Goal: Transaction & Acquisition: Purchase product/service

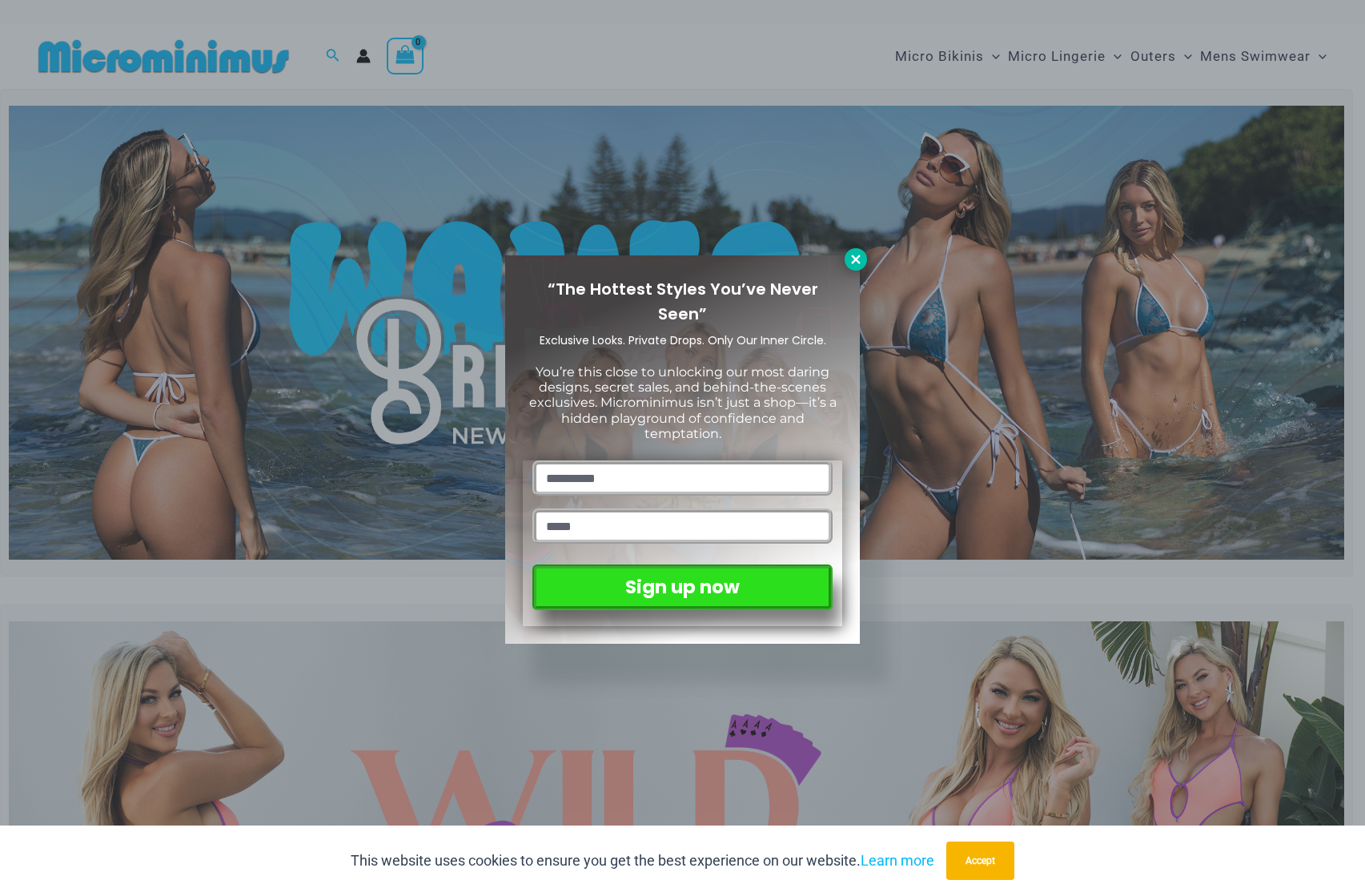
click at [858, 254] on icon at bounding box center [855, 259] width 15 height 15
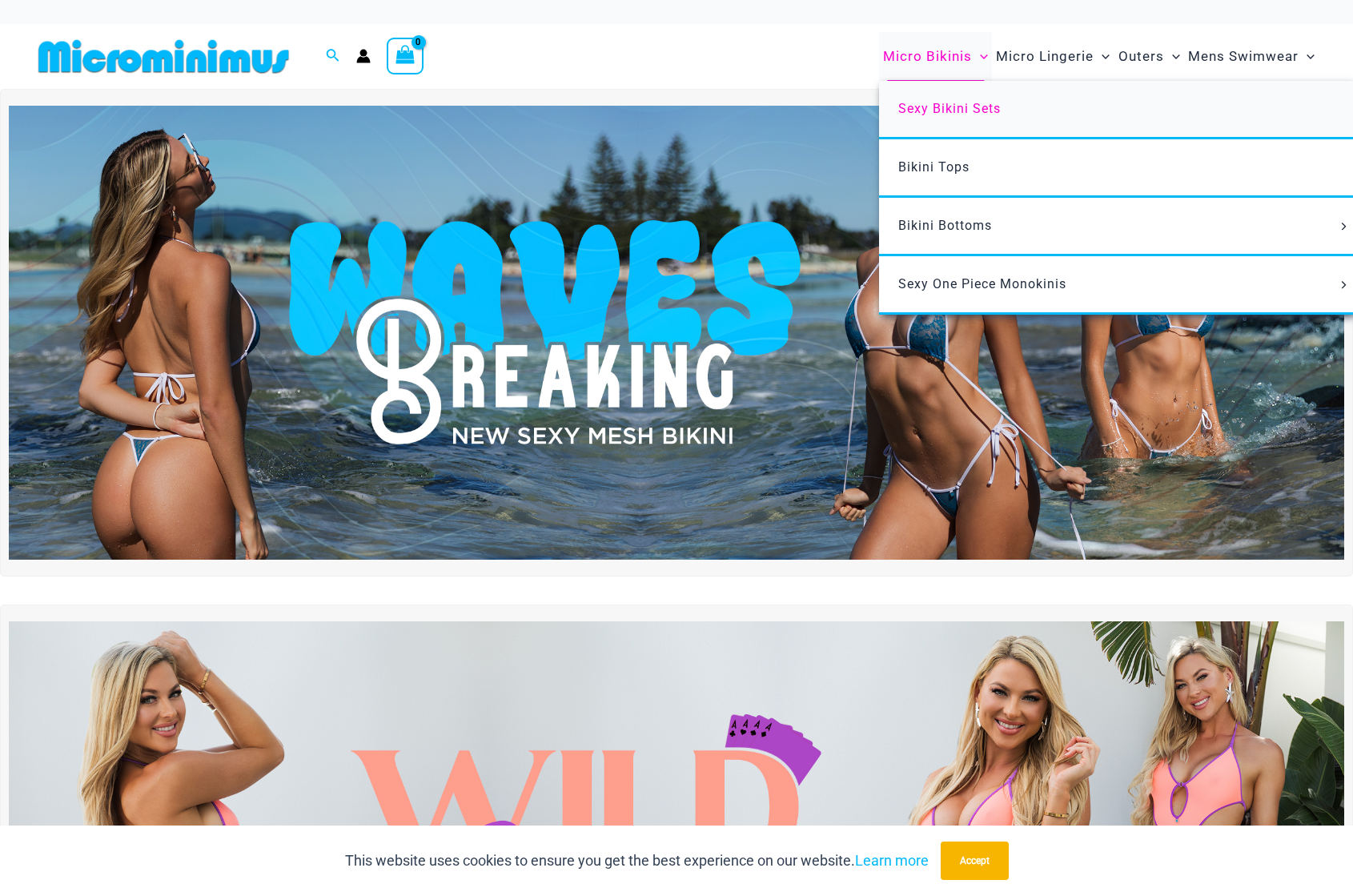
click at [955, 108] on span "Sexy Bikini Sets" at bounding box center [949, 108] width 102 height 16
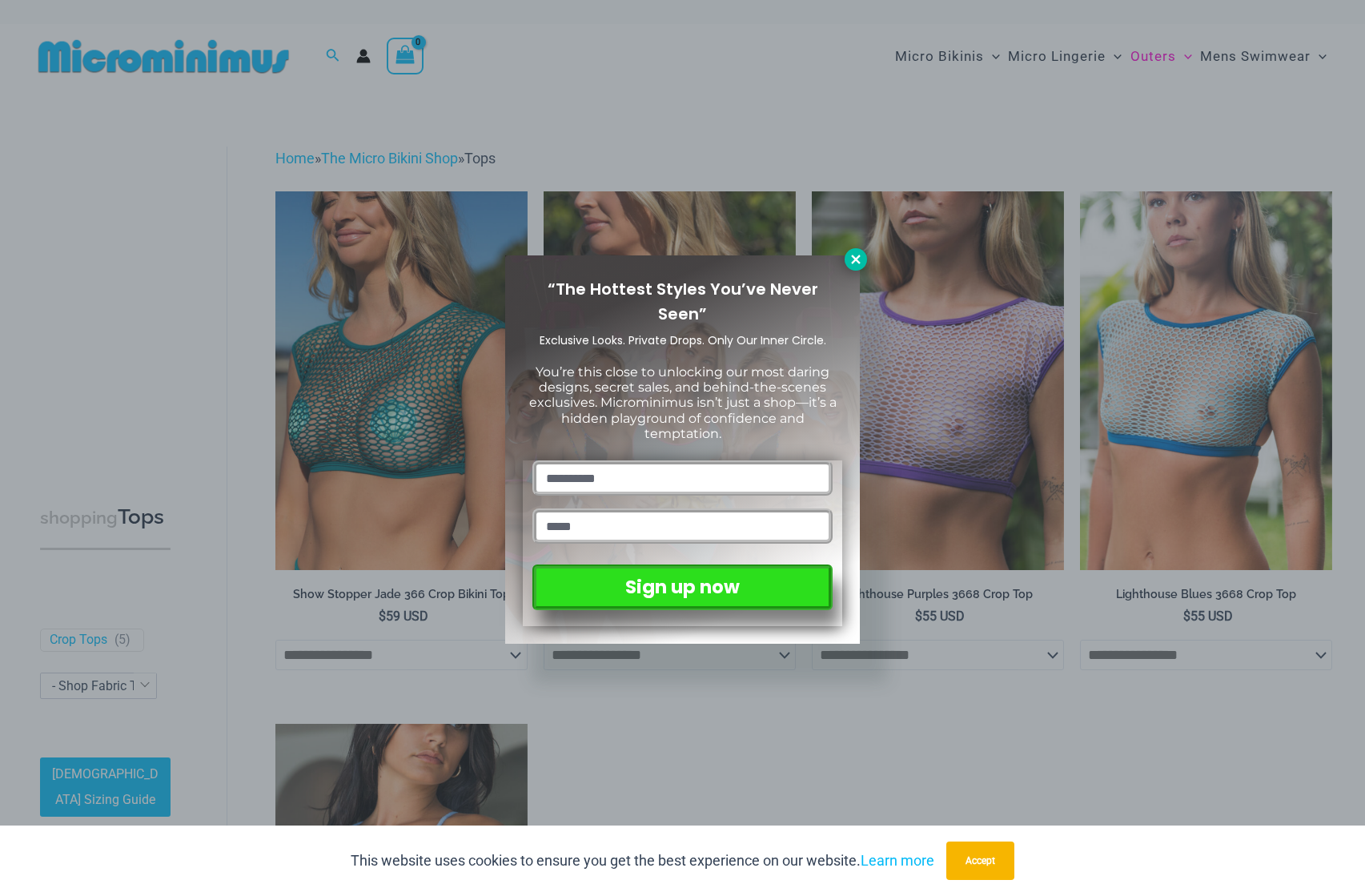
click at [860, 263] on icon at bounding box center [855, 259] width 9 height 9
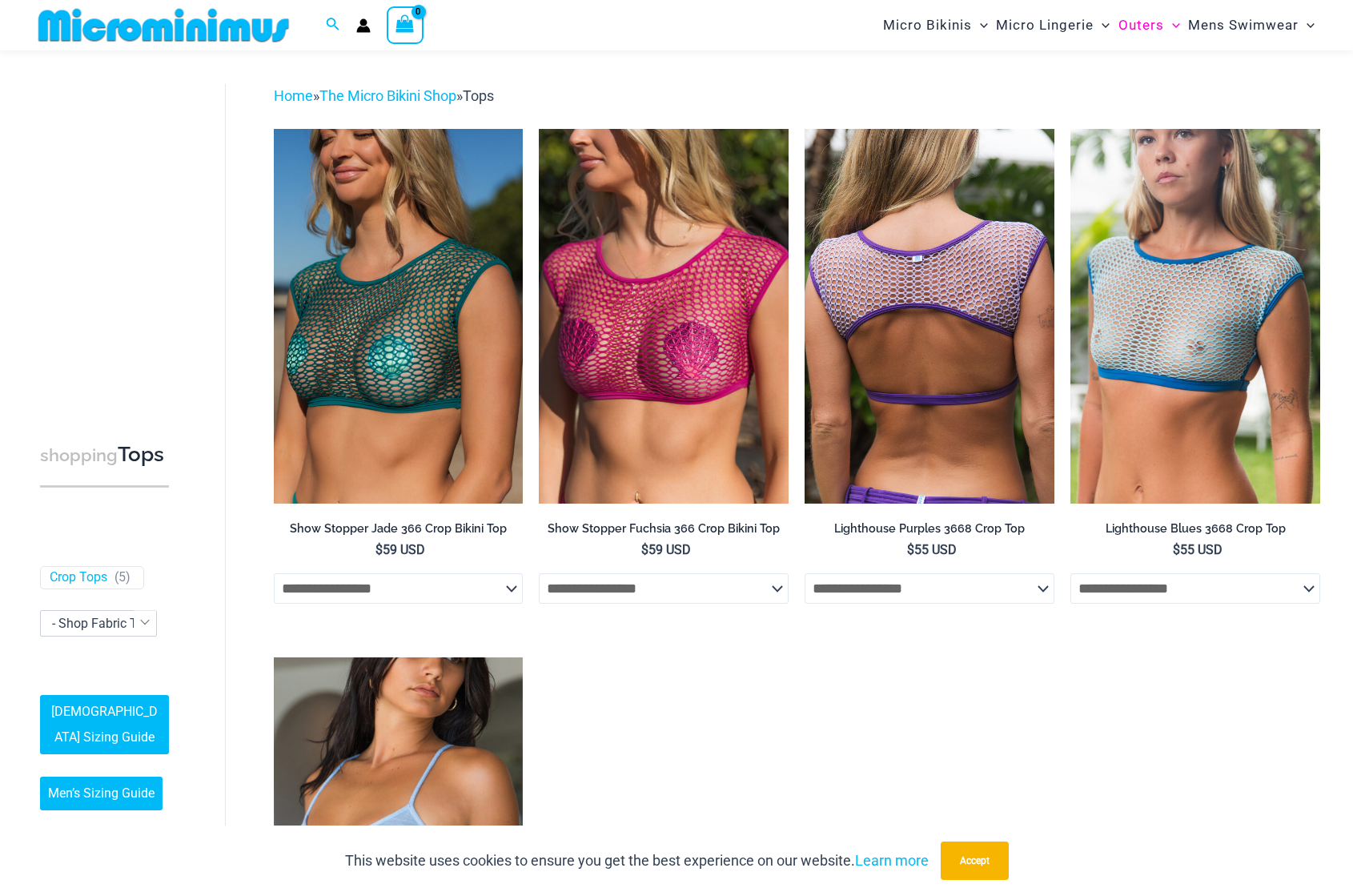
scroll to position [147, 0]
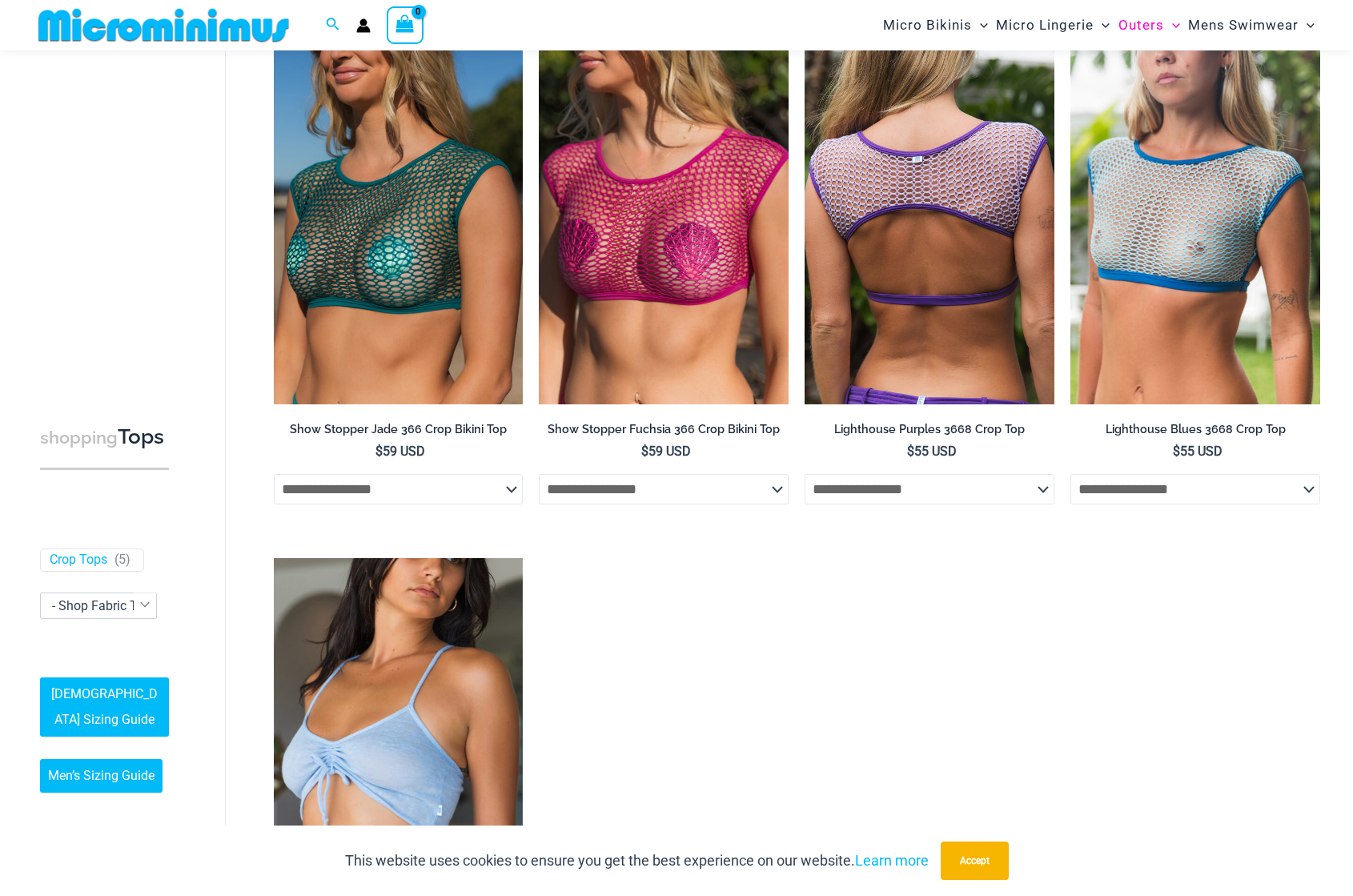
click at [950, 265] on img at bounding box center [929, 217] width 250 height 374
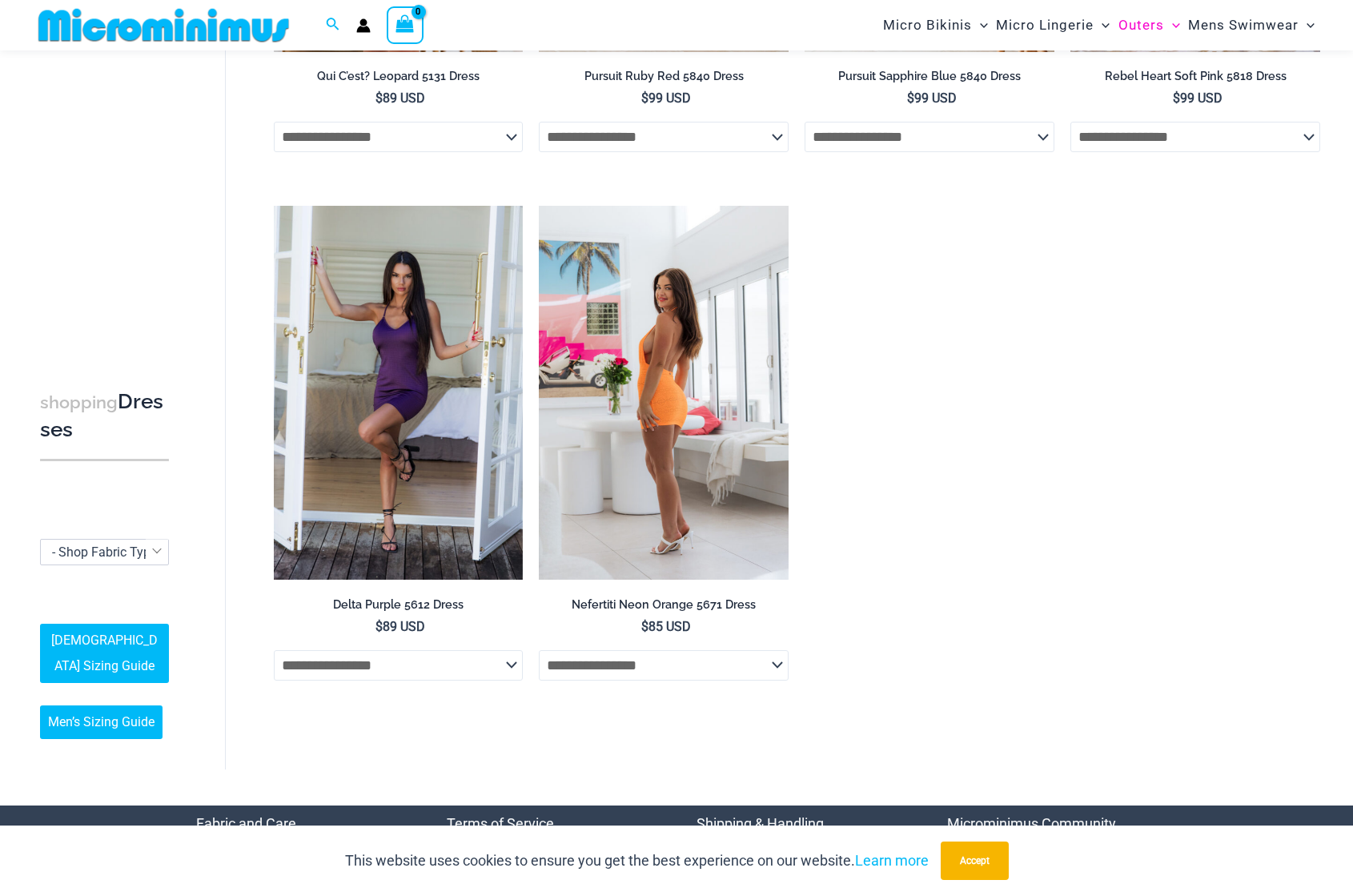
scroll to position [1020, 0]
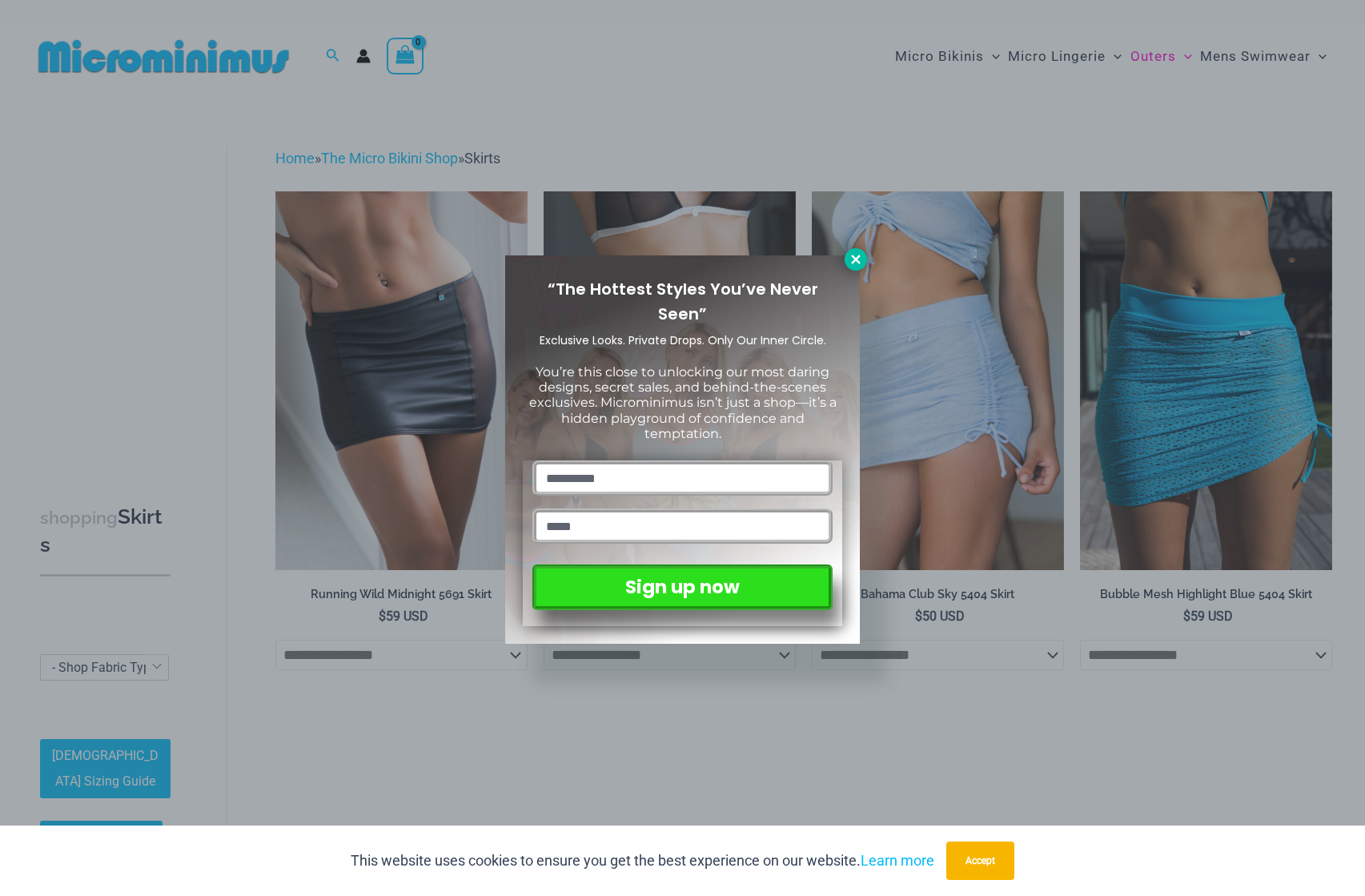
click at [855, 257] on icon at bounding box center [855, 259] width 9 height 9
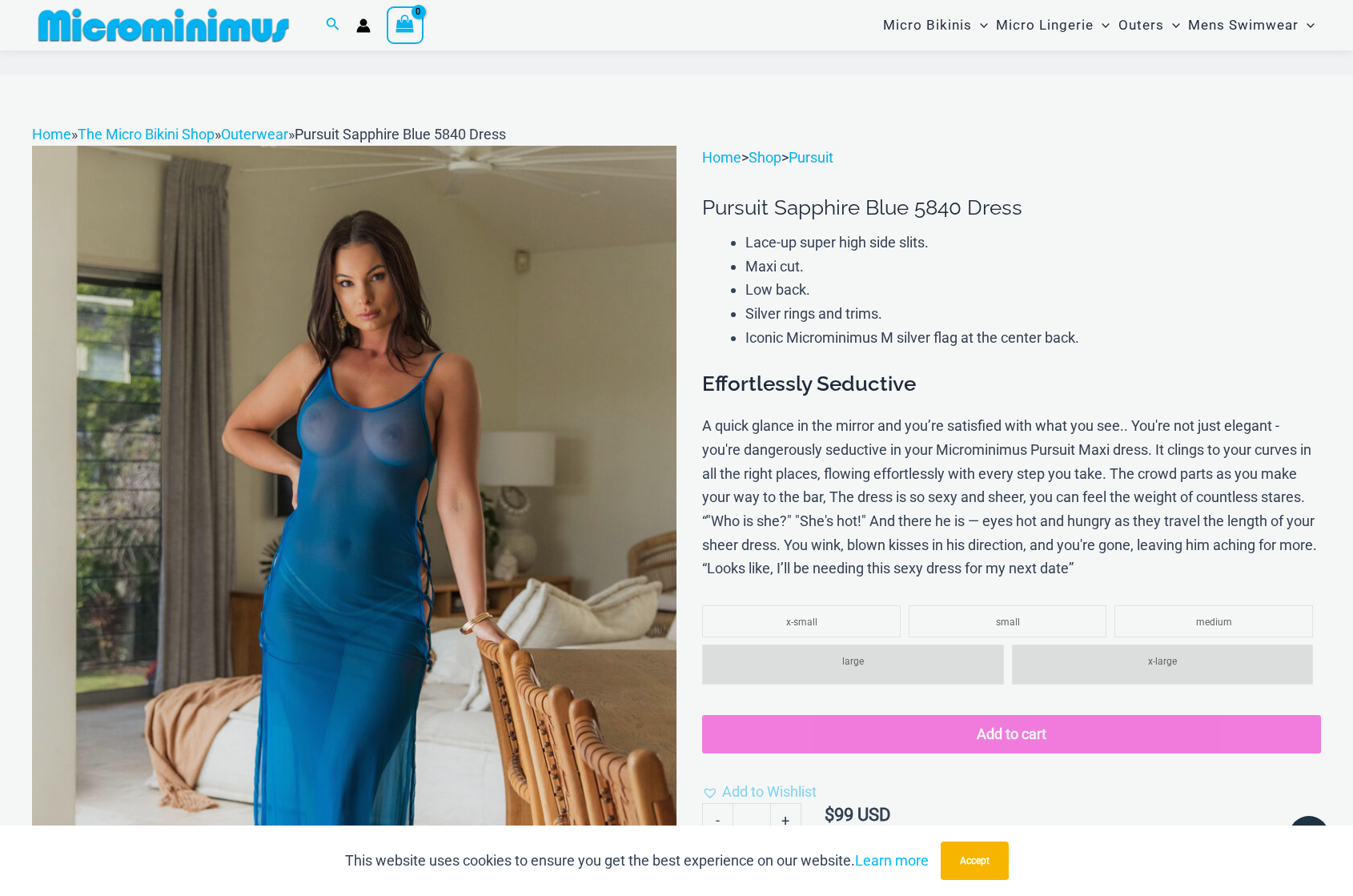
scroll to position [637, 0]
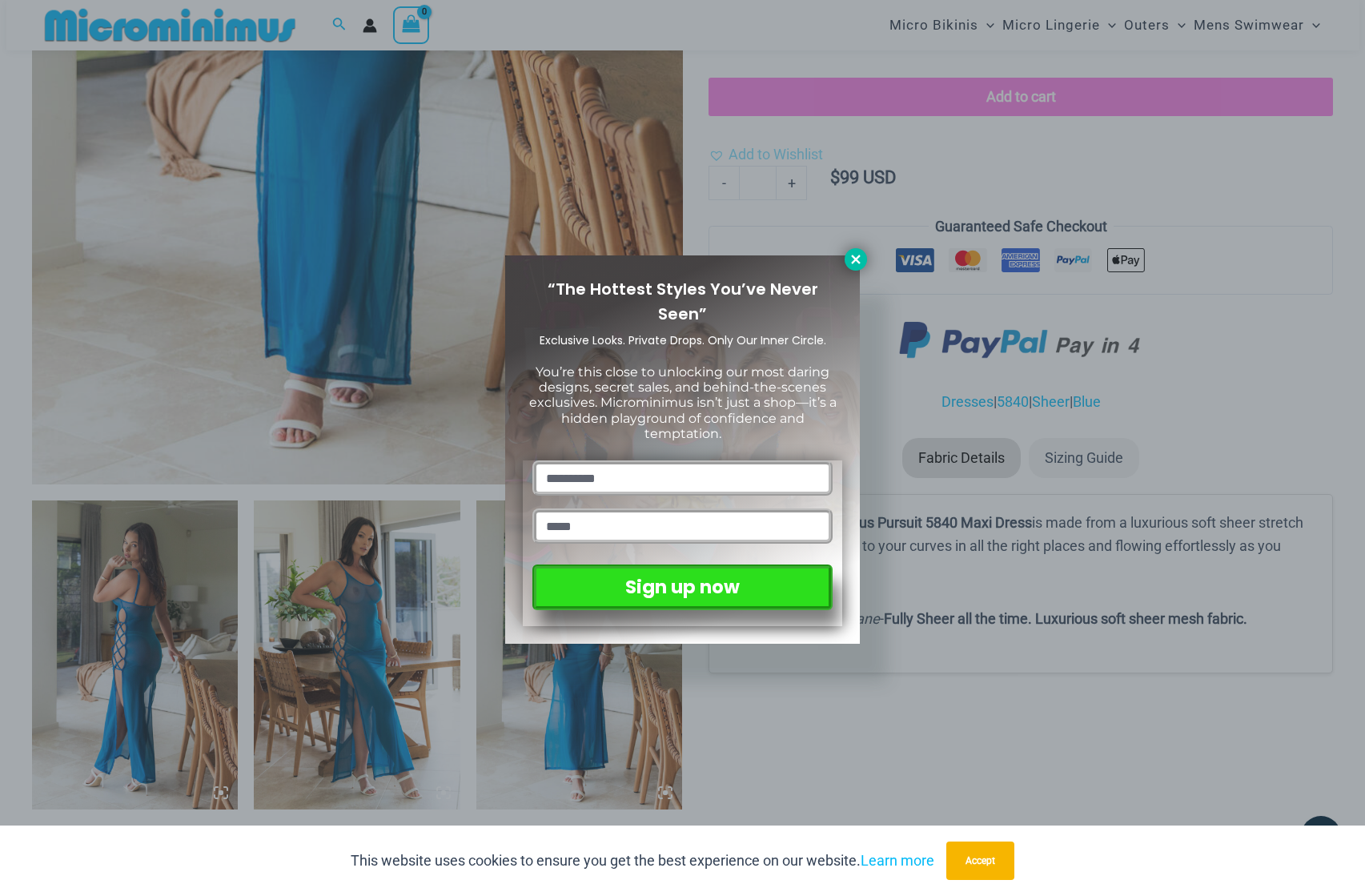
click at [865, 261] on button at bounding box center [856, 259] width 23 height 23
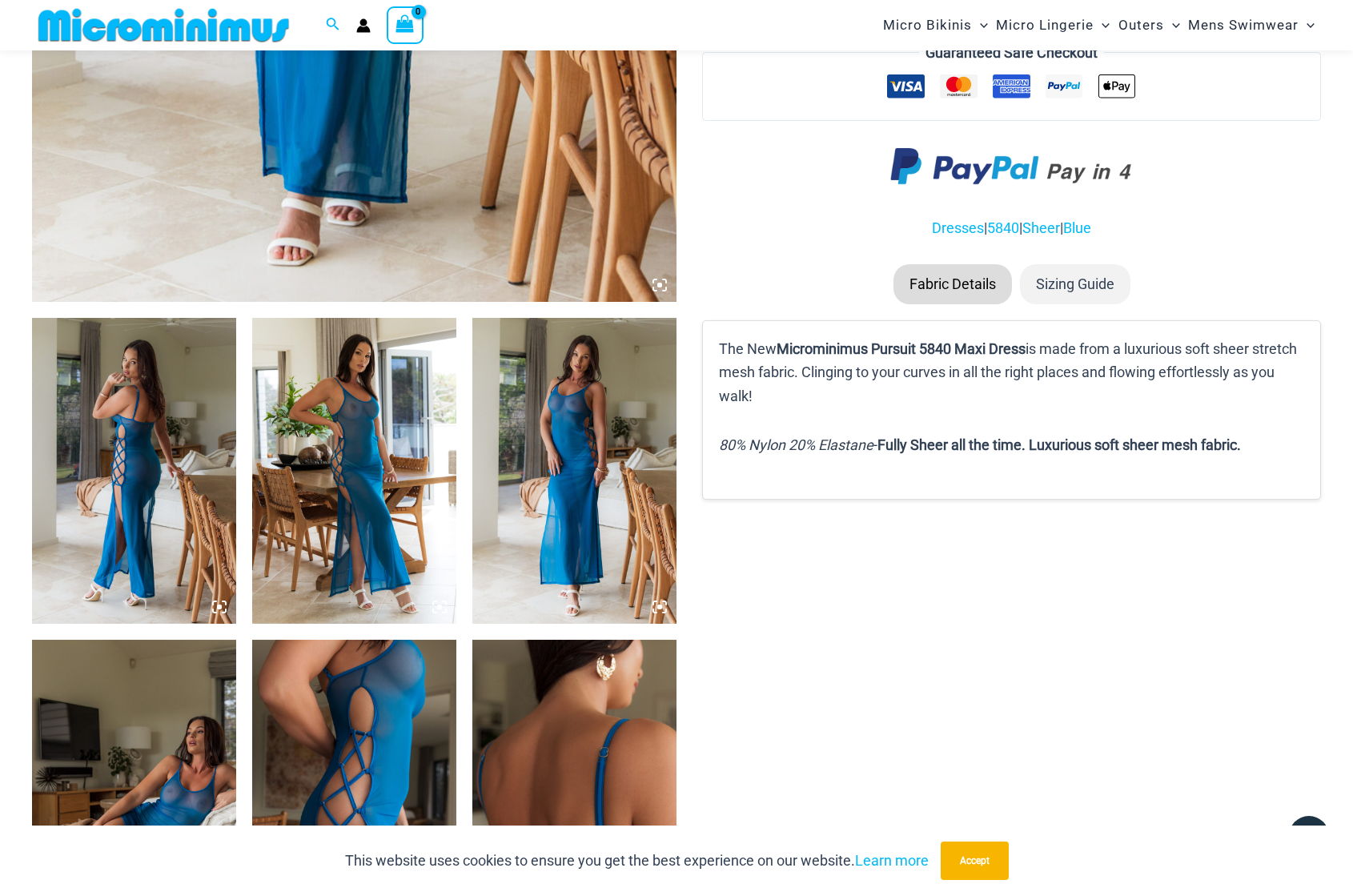
scroll to position [958, 0]
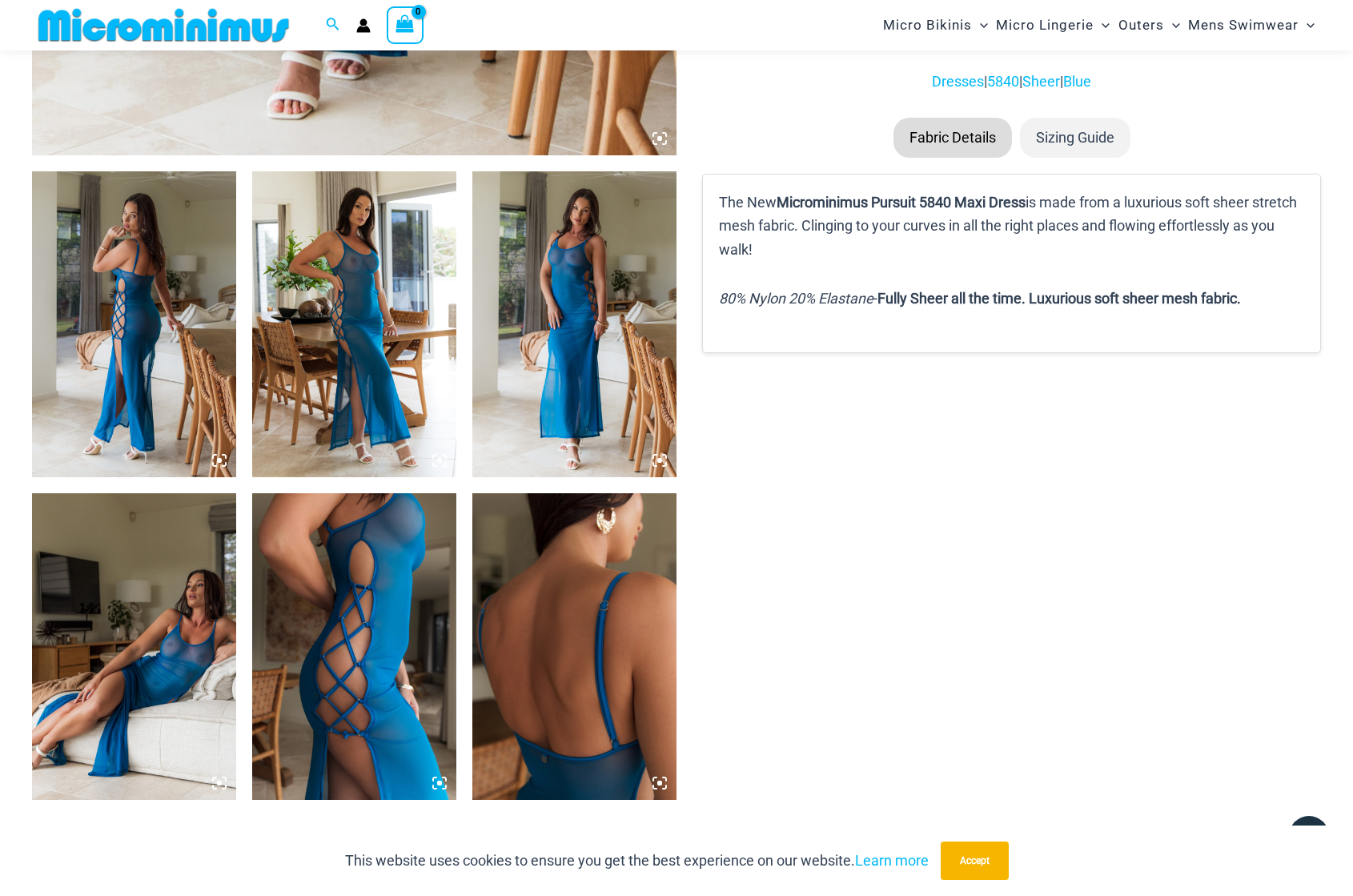
click at [589, 386] on img at bounding box center [575, 324] width 205 height 306
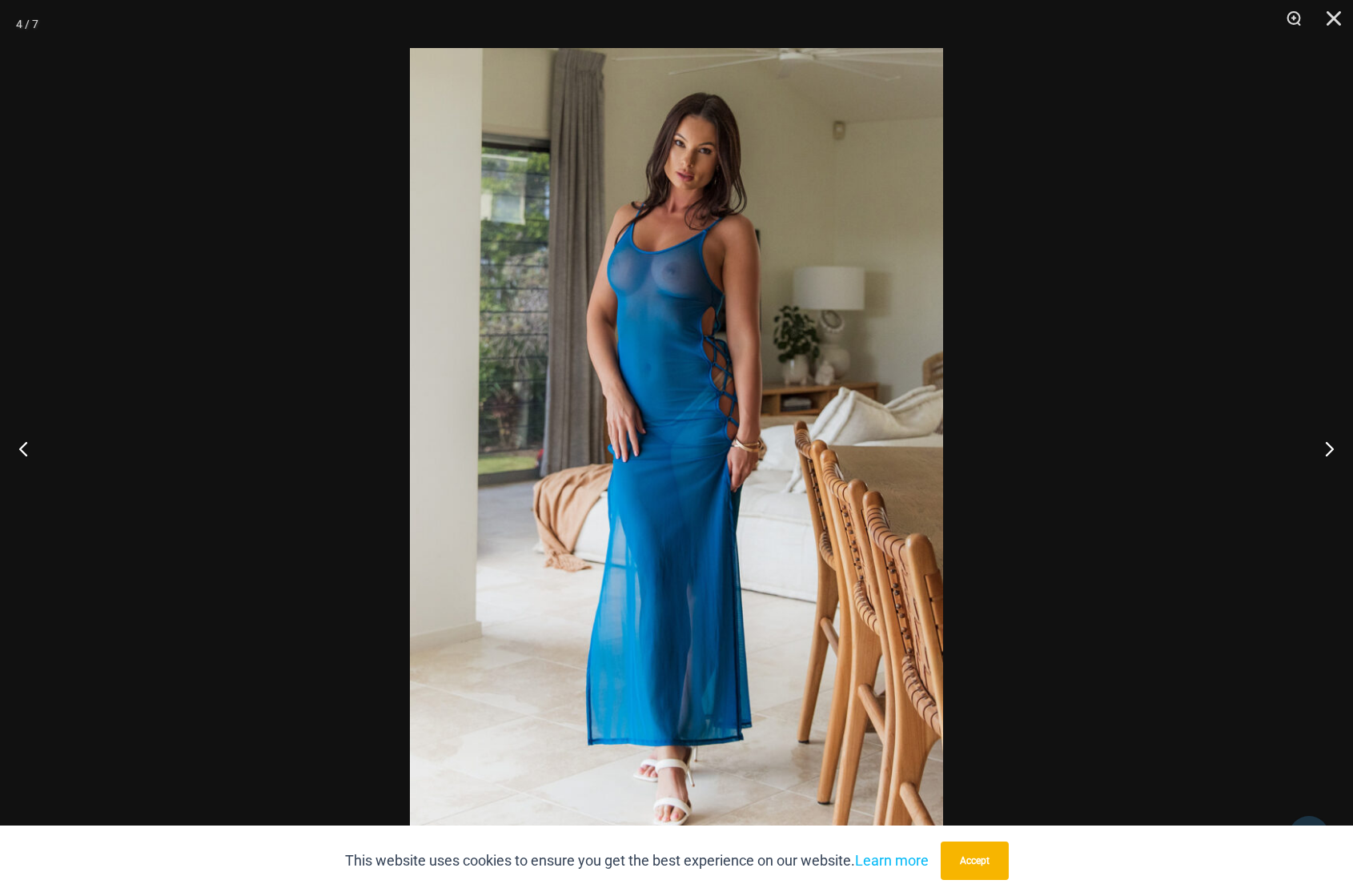
click at [660, 361] on img at bounding box center [676, 447] width 533 height 800
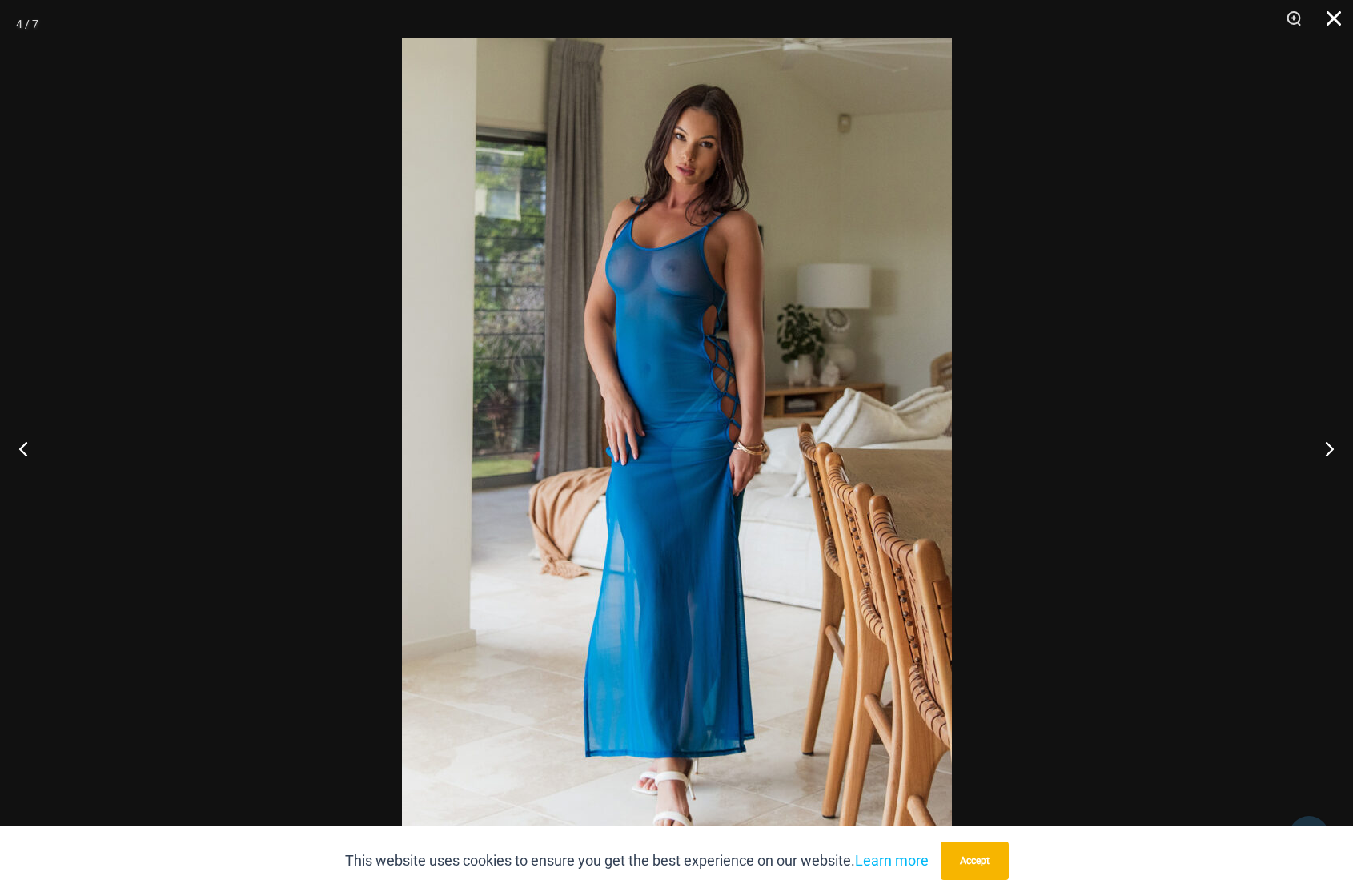
click at [1332, 16] on button "Close" at bounding box center [1328, 23] width 40 height 48
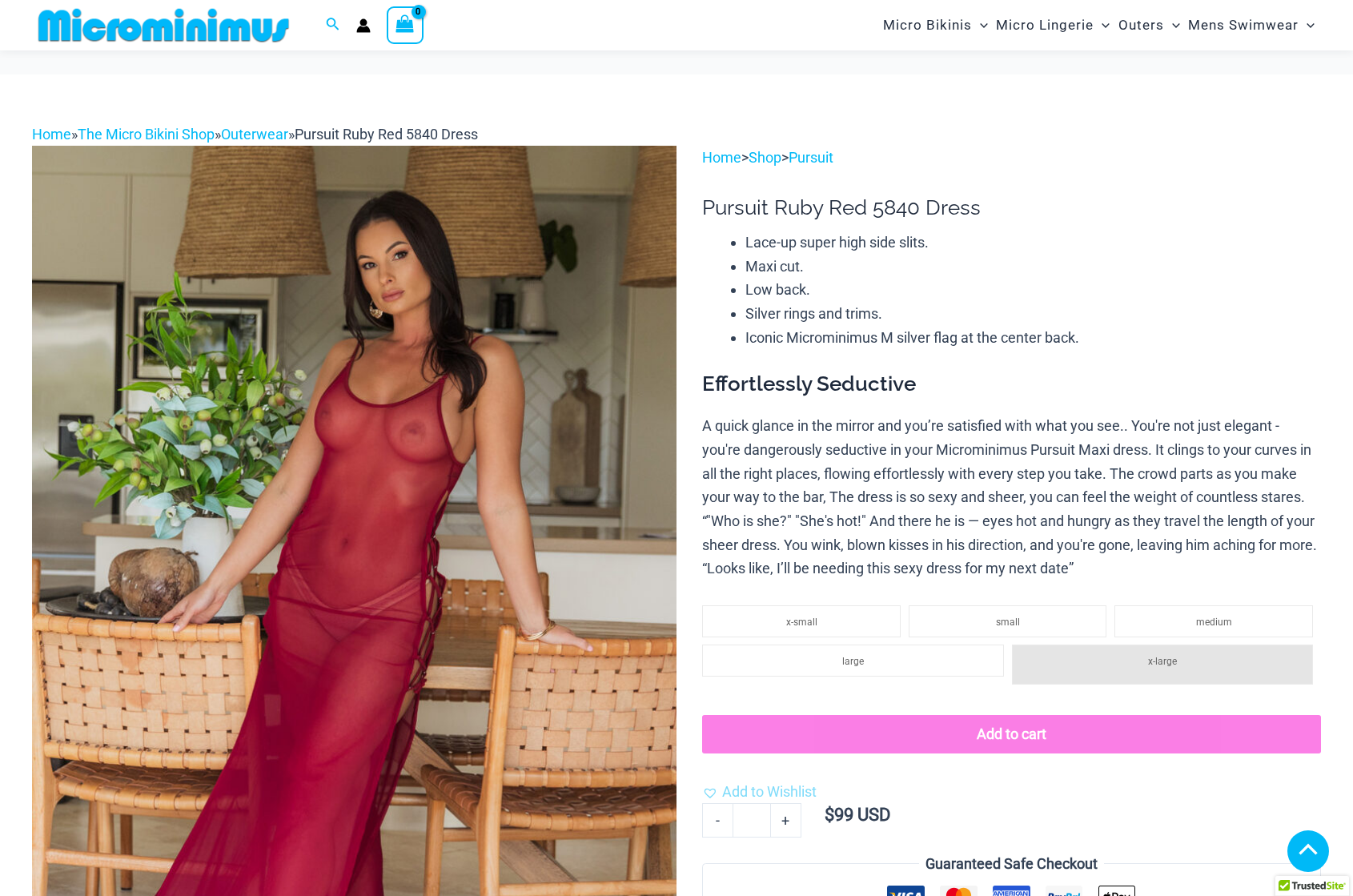
scroll to position [308, 0]
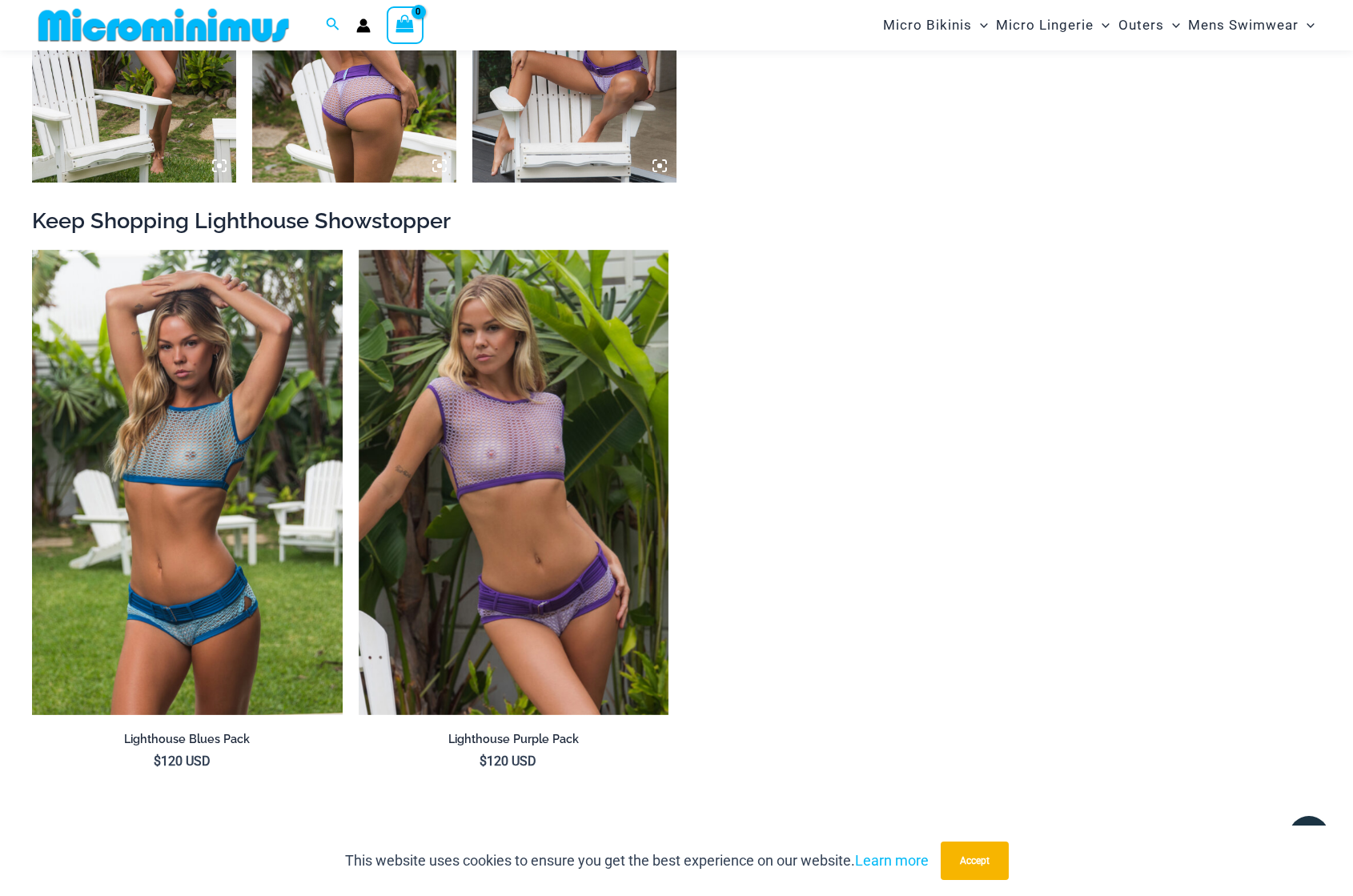
scroll to position [1586, 0]
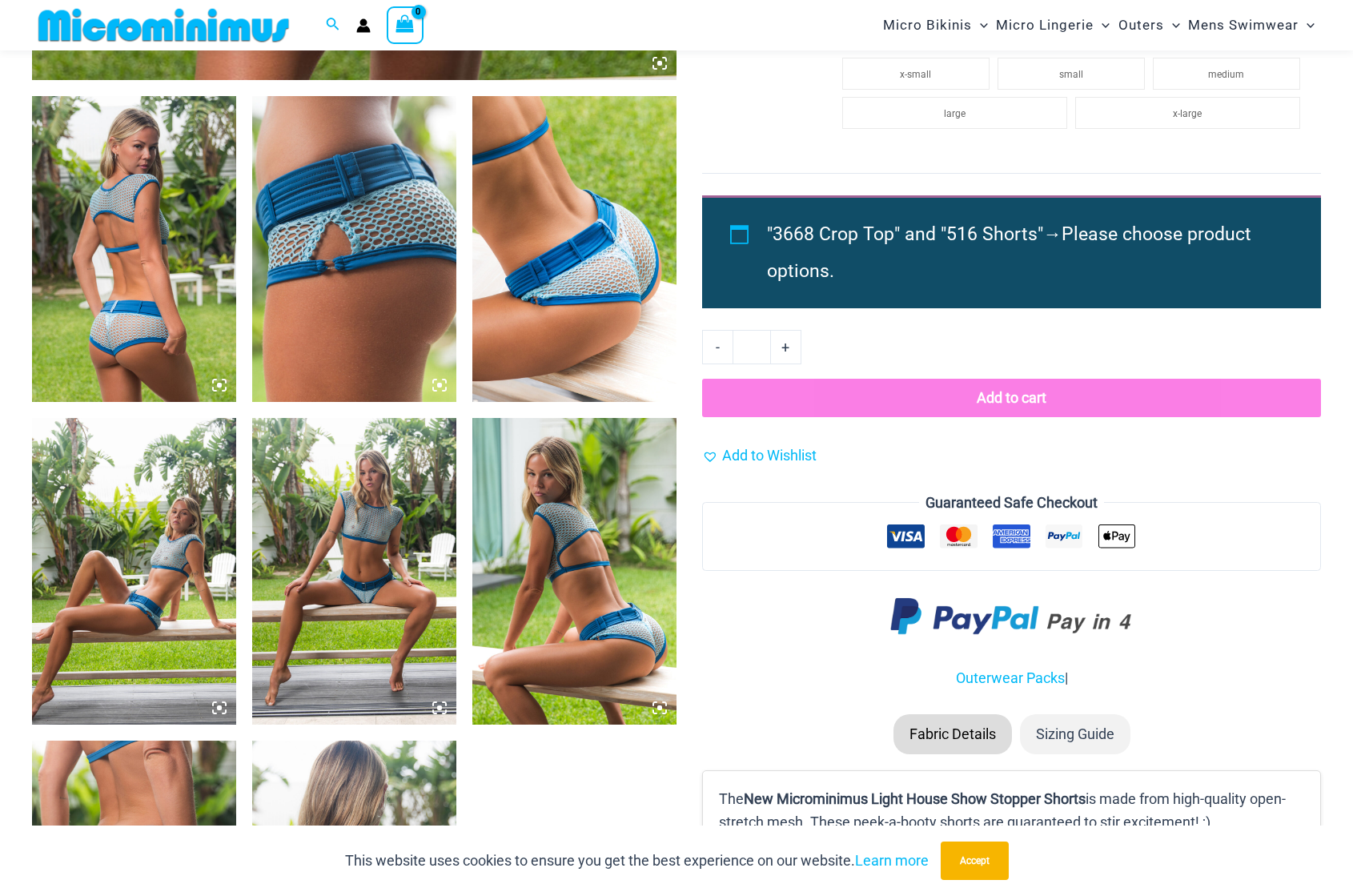
scroll to position [1036, 0]
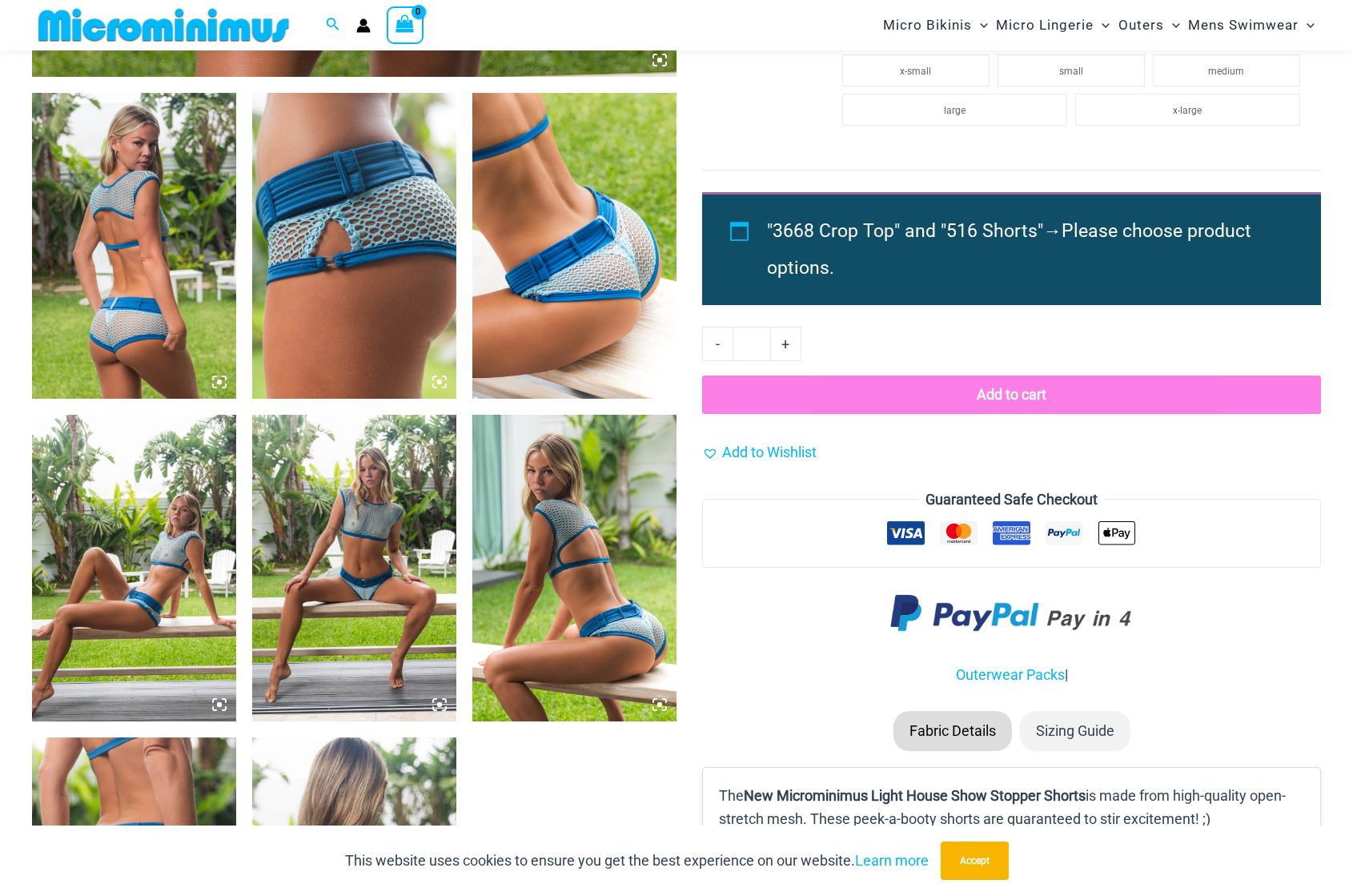
click at [387, 572] on img at bounding box center [355, 568] width 205 height 306
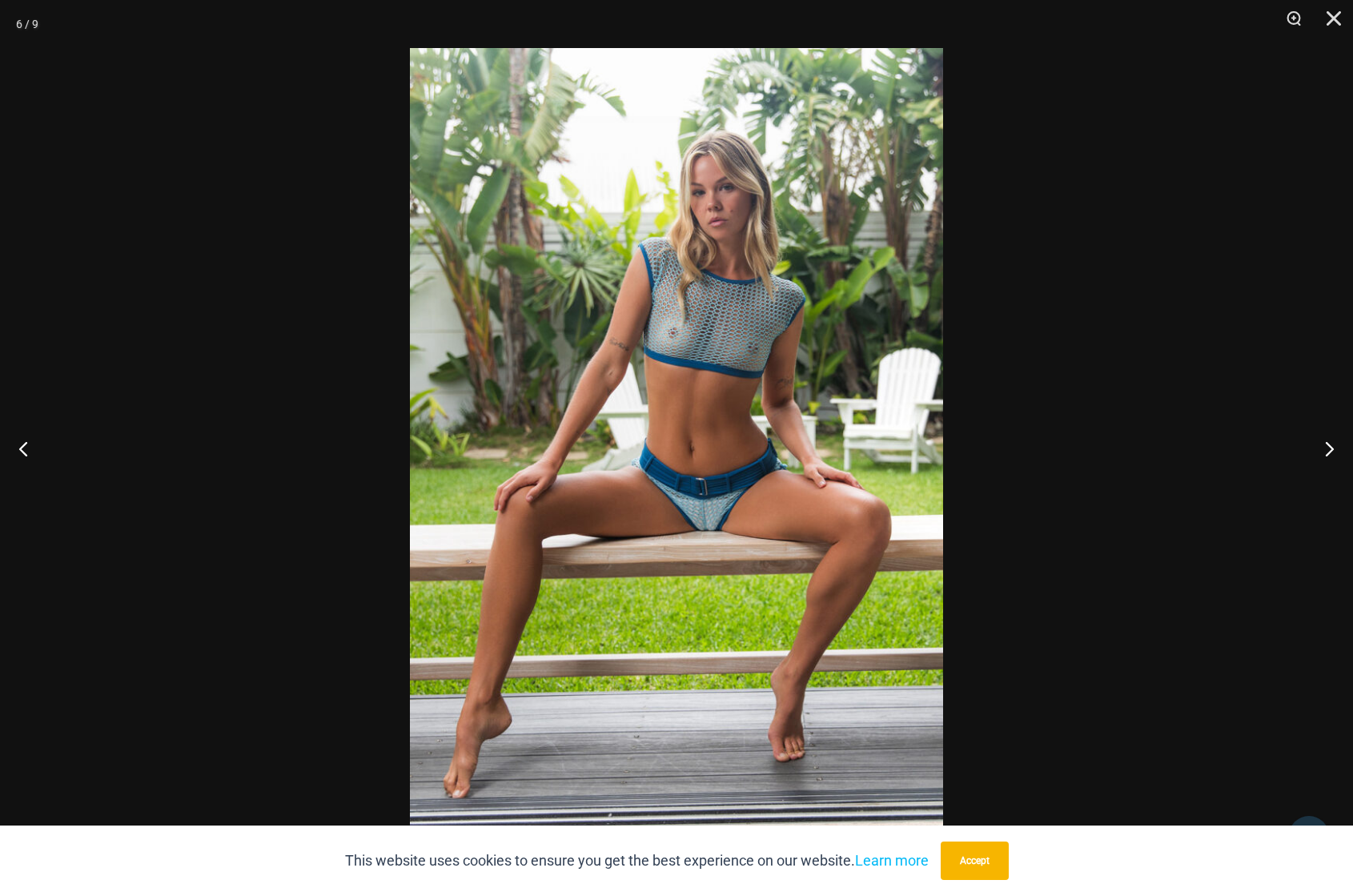
click at [706, 514] on img at bounding box center [676, 447] width 533 height 800
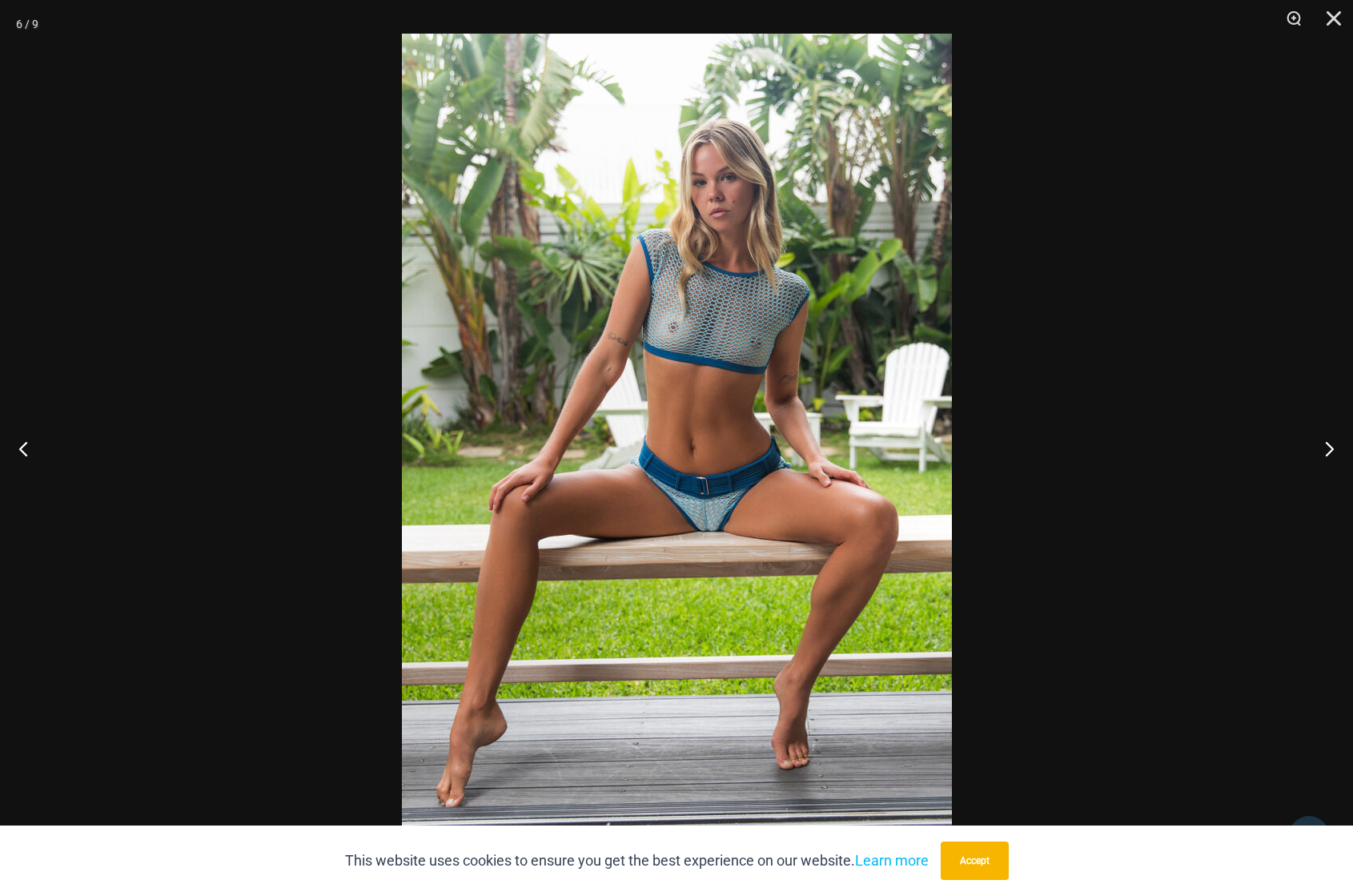
click at [715, 523] on img at bounding box center [677, 445] width 550 height 824
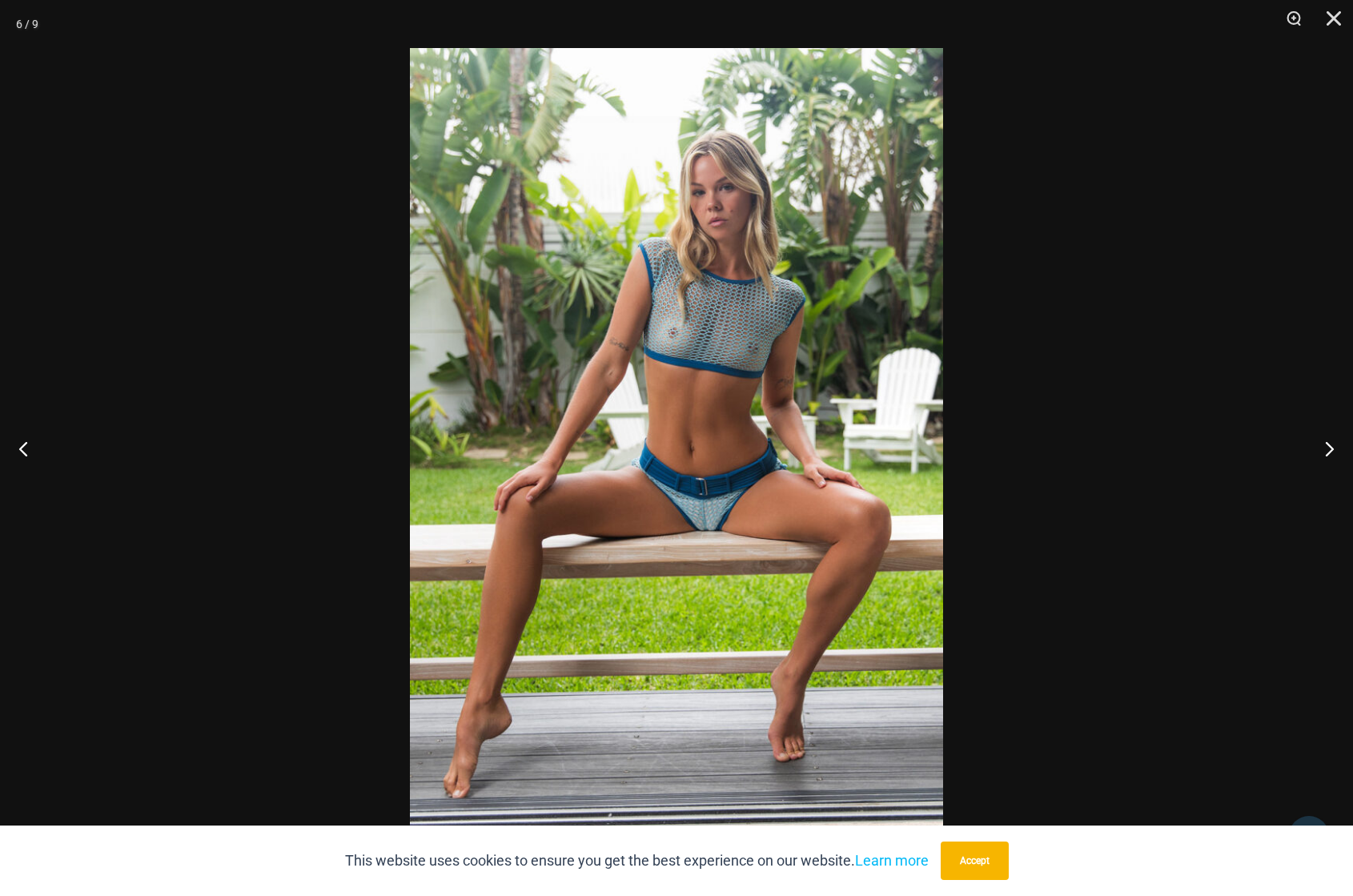
click at [718, 519] on img at bounding box center [676, 447] width 533 height 800
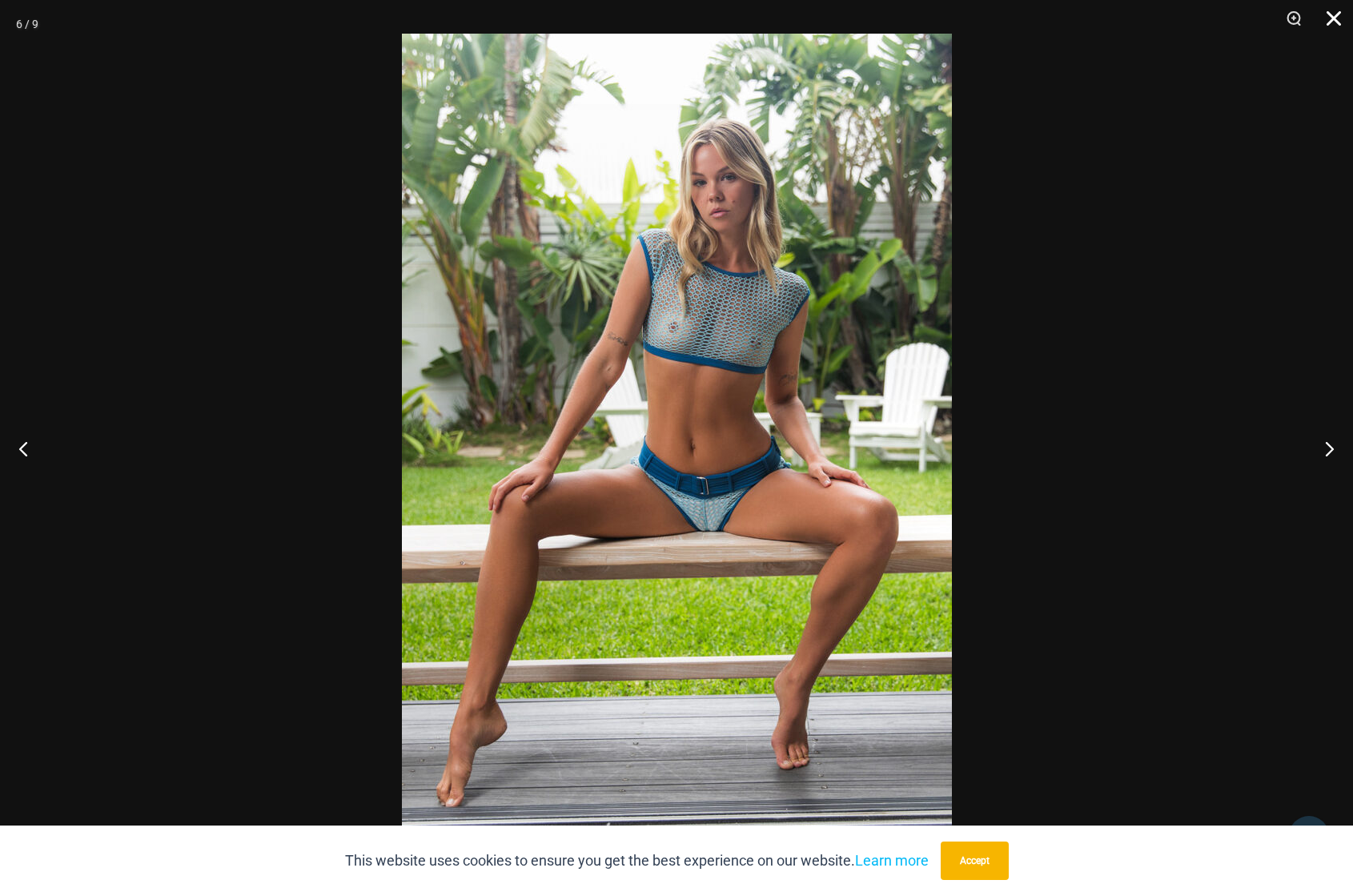
click at [1339, 16] on button "Close" at bounding box center [1328, 23] width 40 height 48
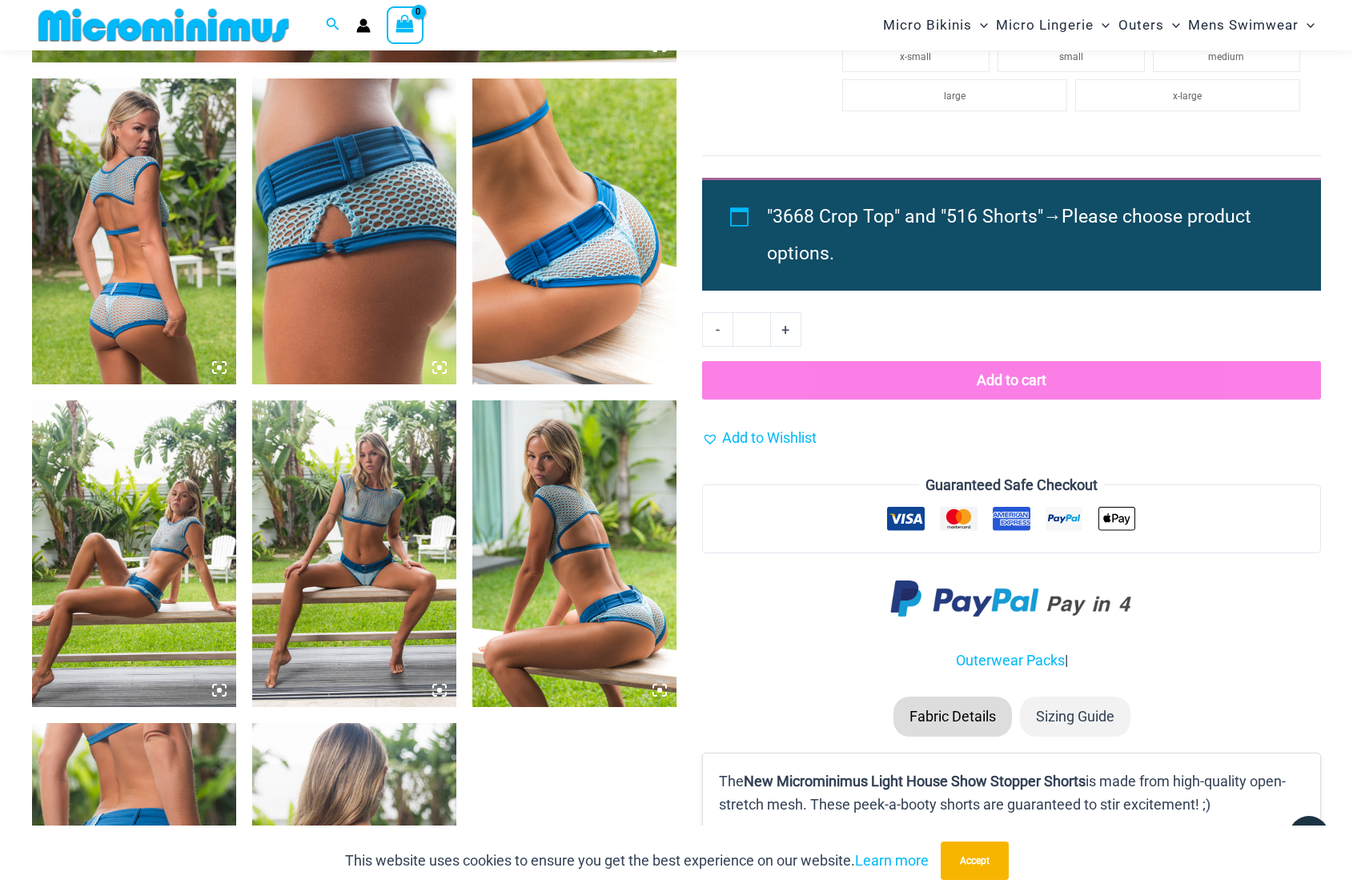
scroll to position [956, 0]
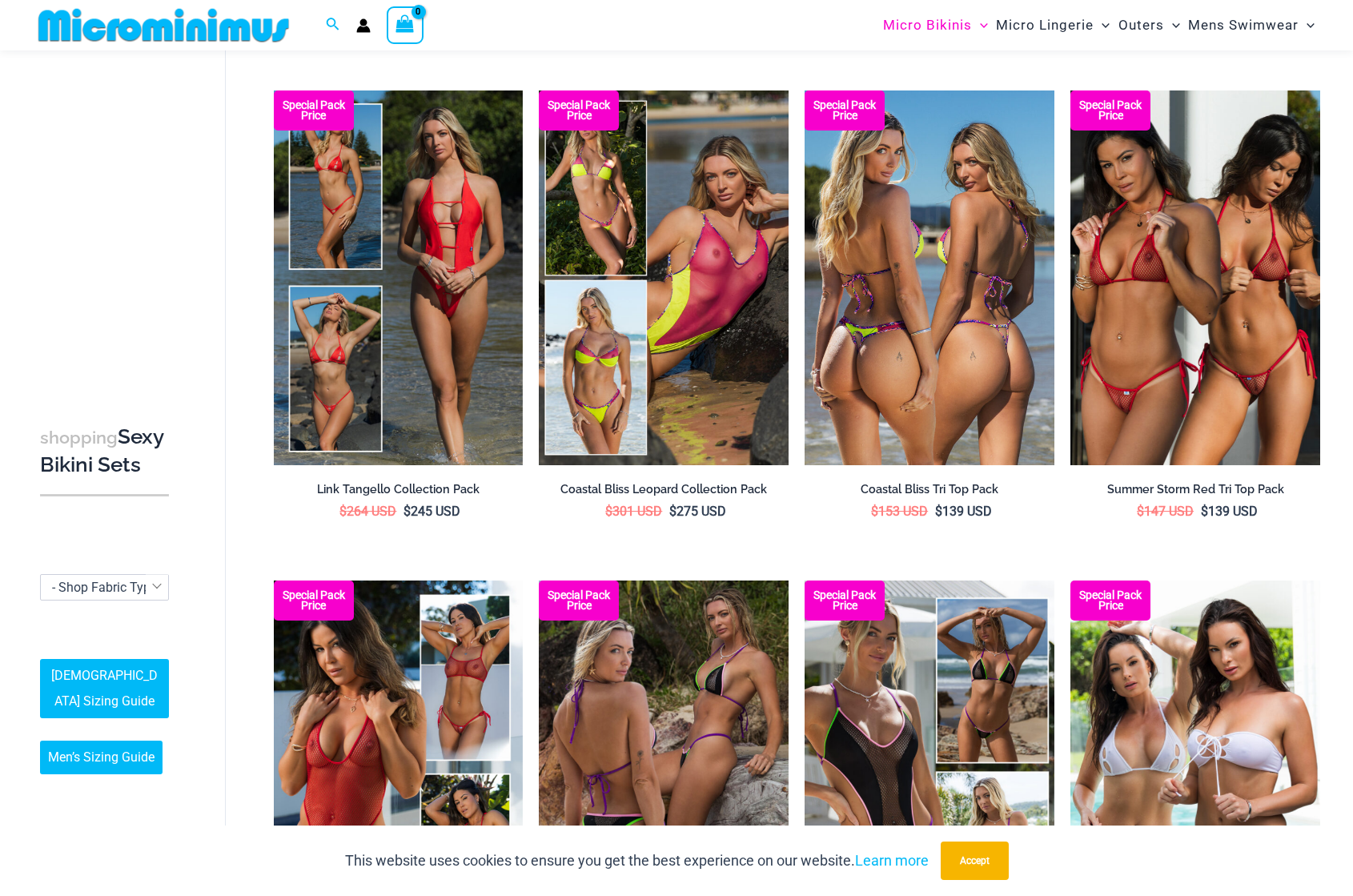
scroll to position [548, 0]
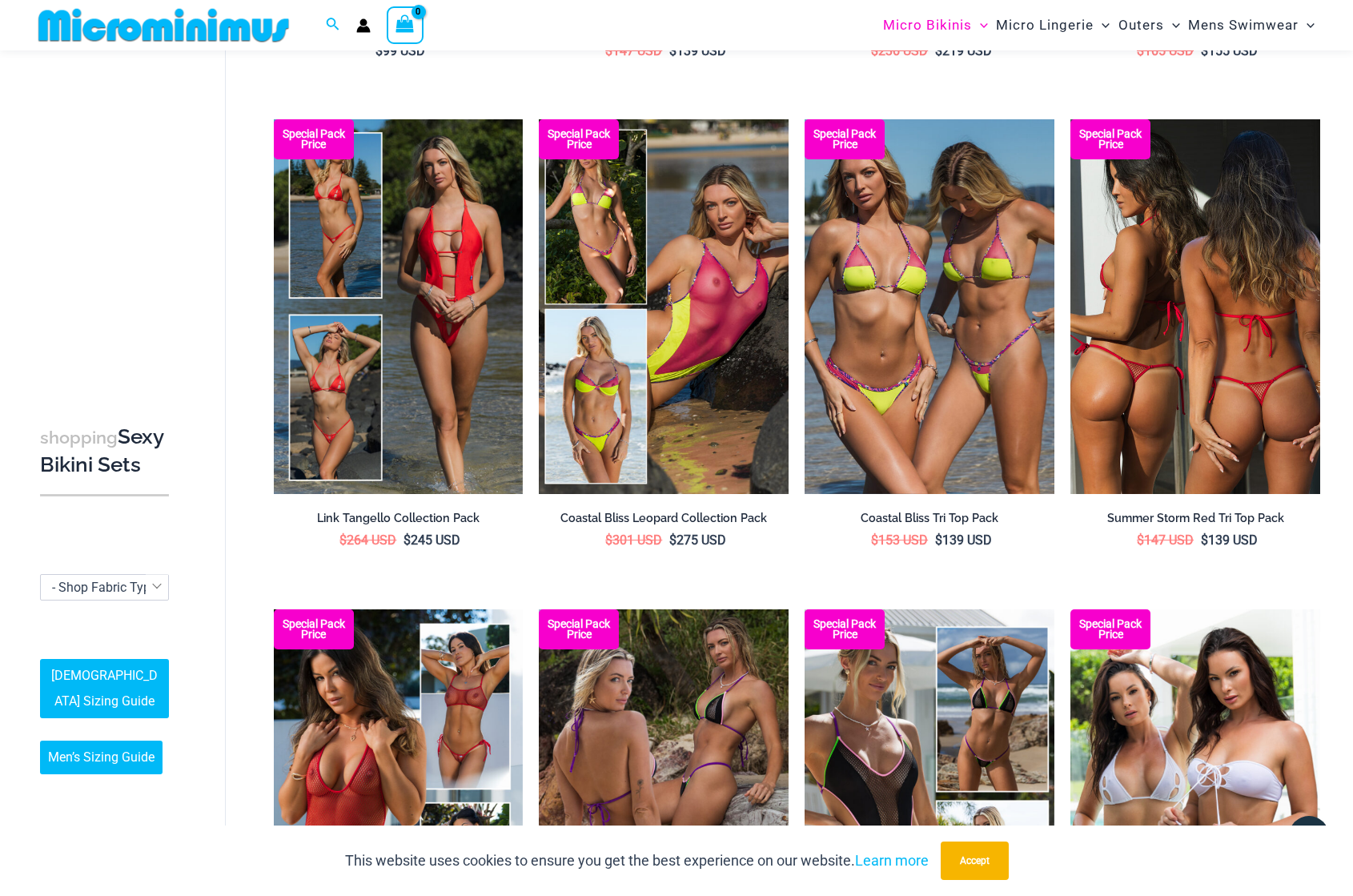
click at [1181, 349] on img at bounding box center [1195, 307] width 250 height 374
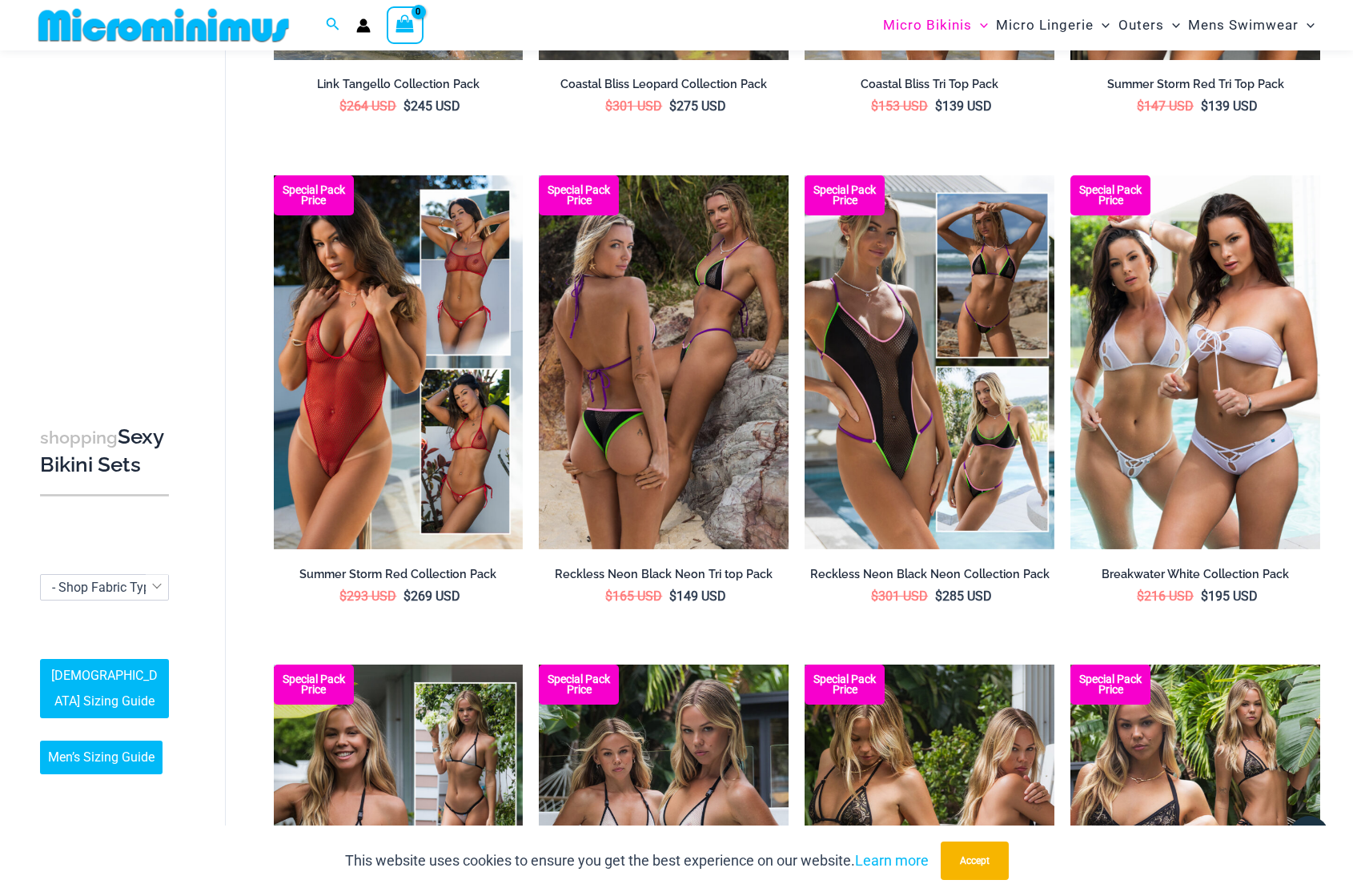
scroll to position [1024, 0]
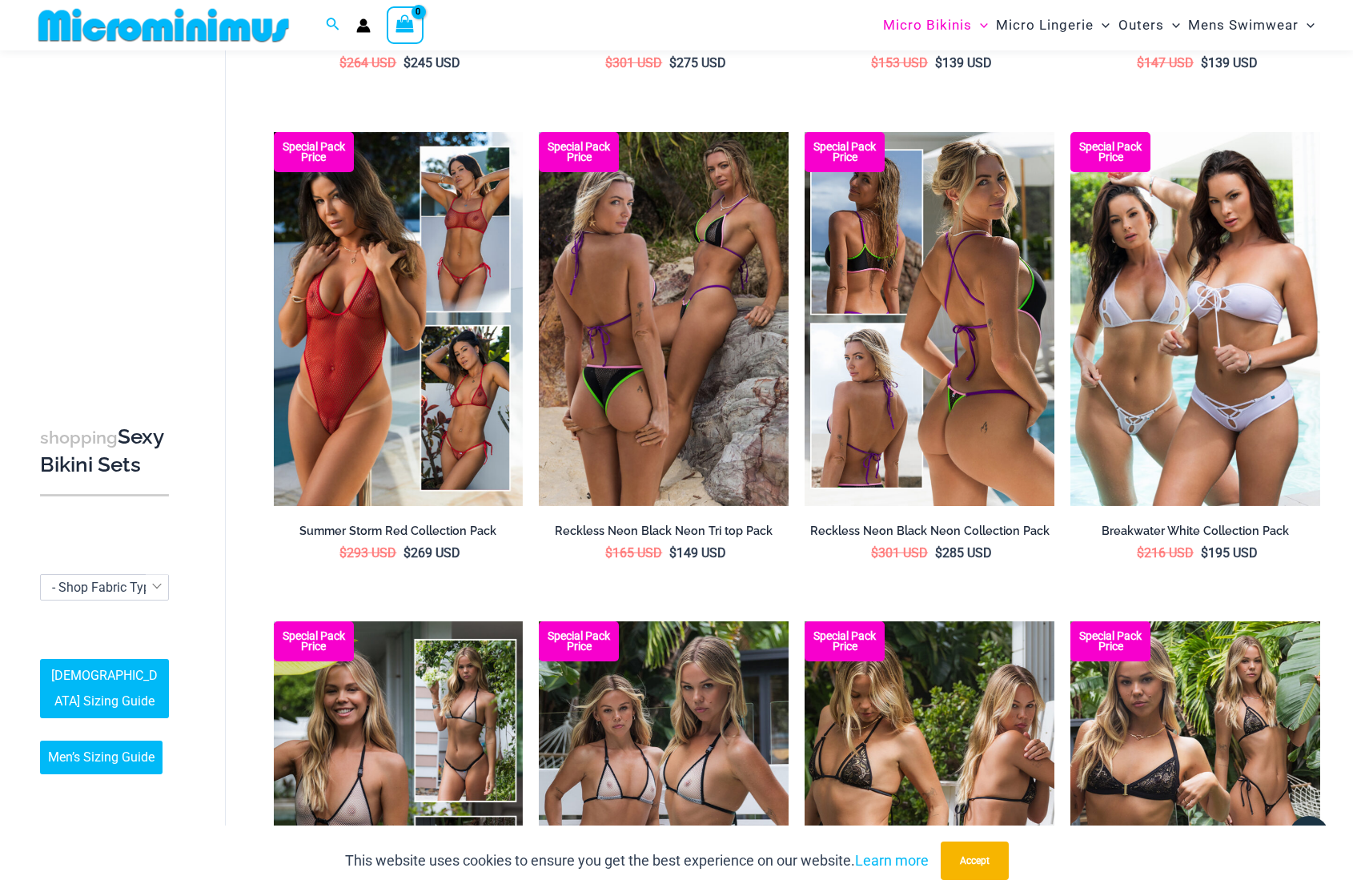
click at [940, 285] on img at bounding box center [929, 319] width 250 height 374
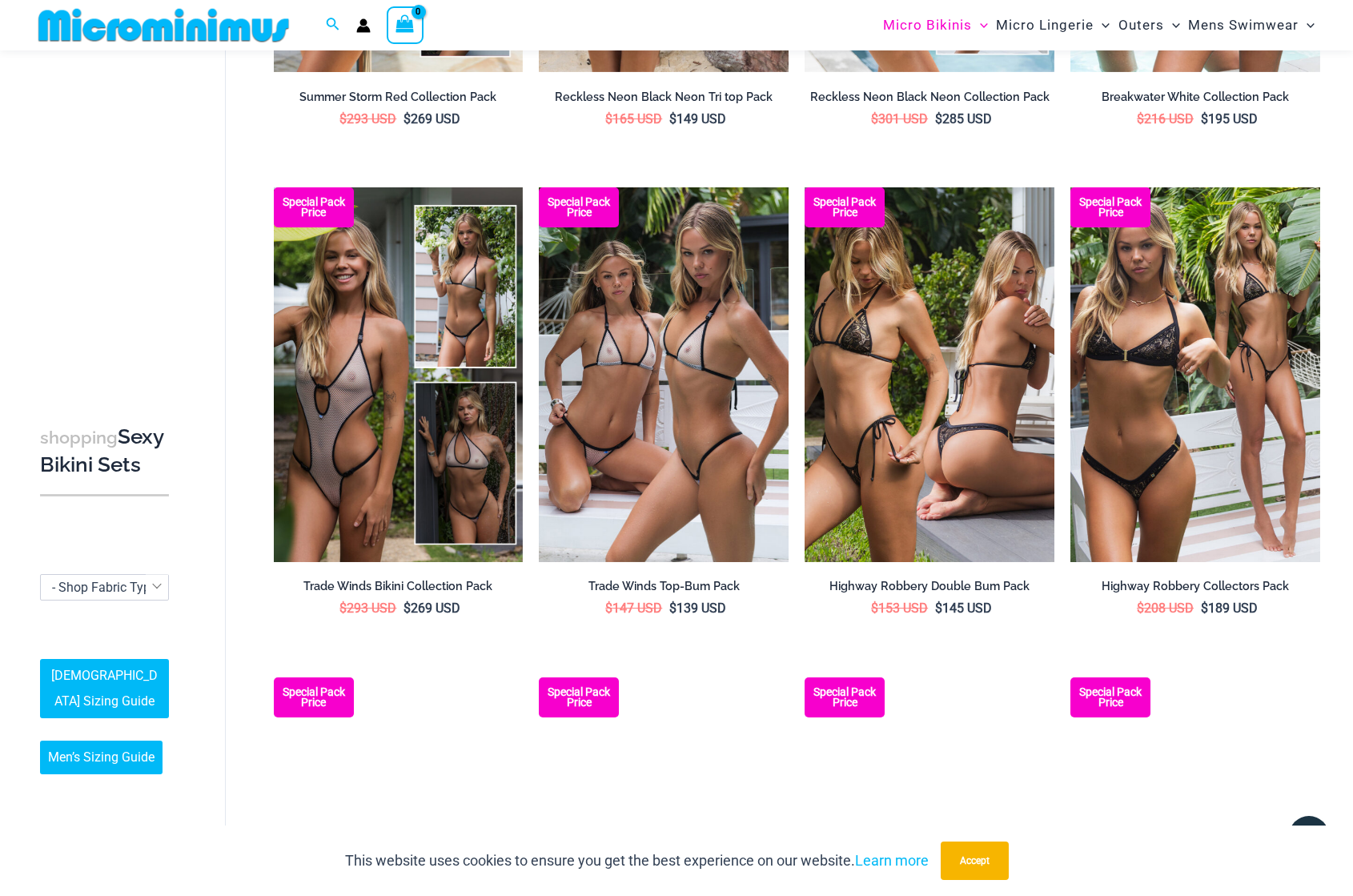
scroll to position [1577, 0]
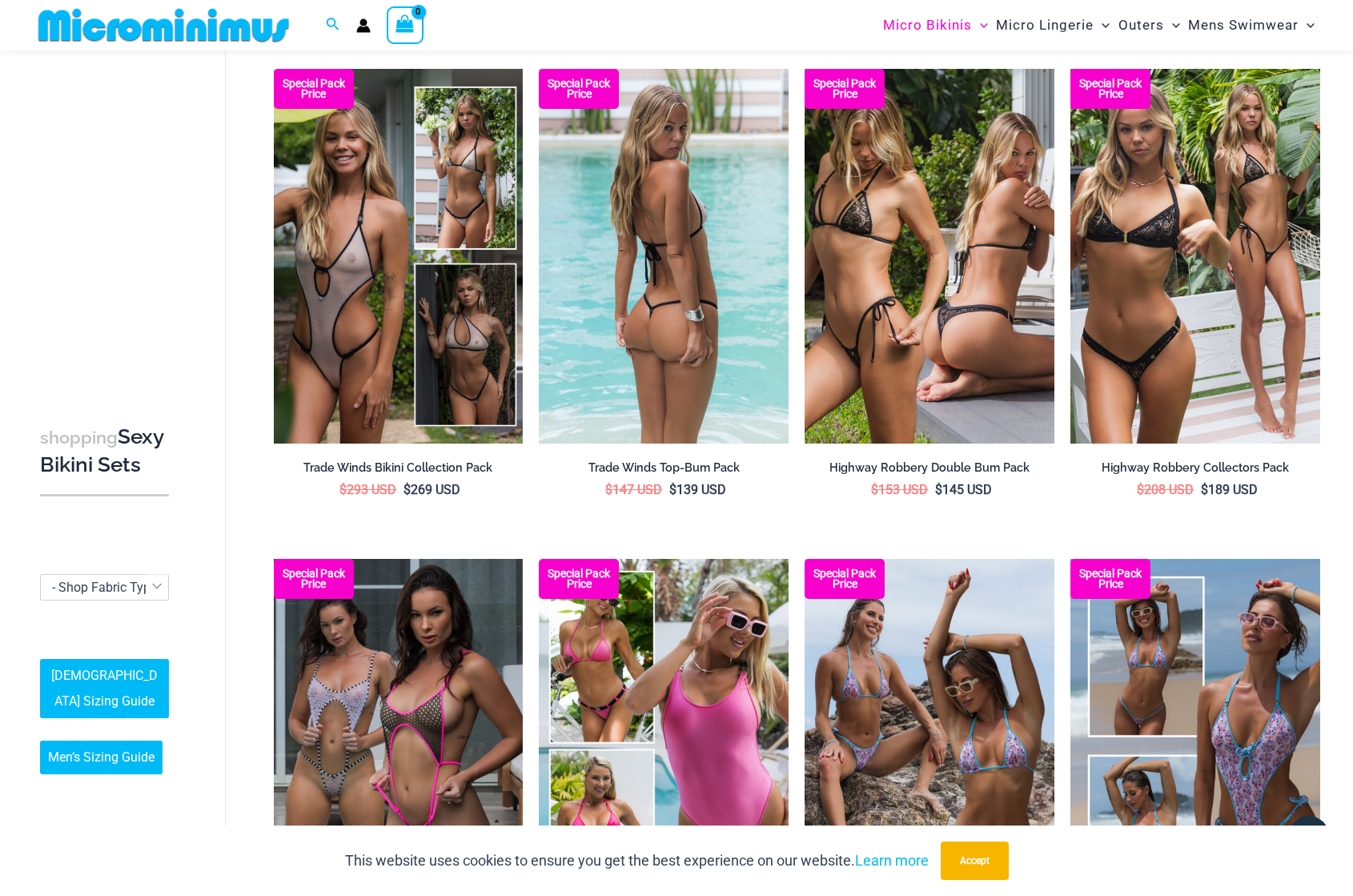
click at [544, 314] on img at bounding box center [664, 256] width 250 height 374
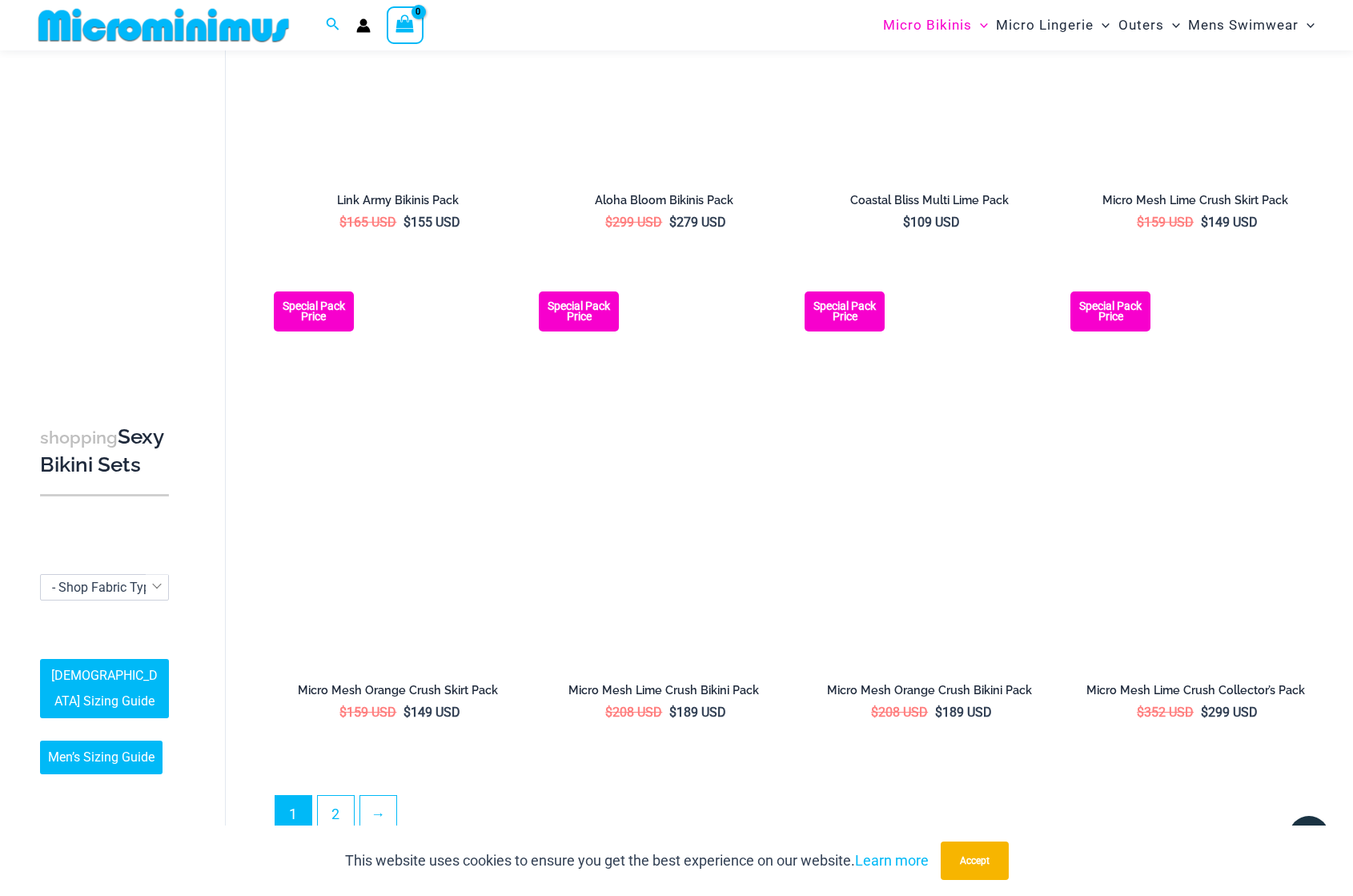
scroll to position [3411, 0]
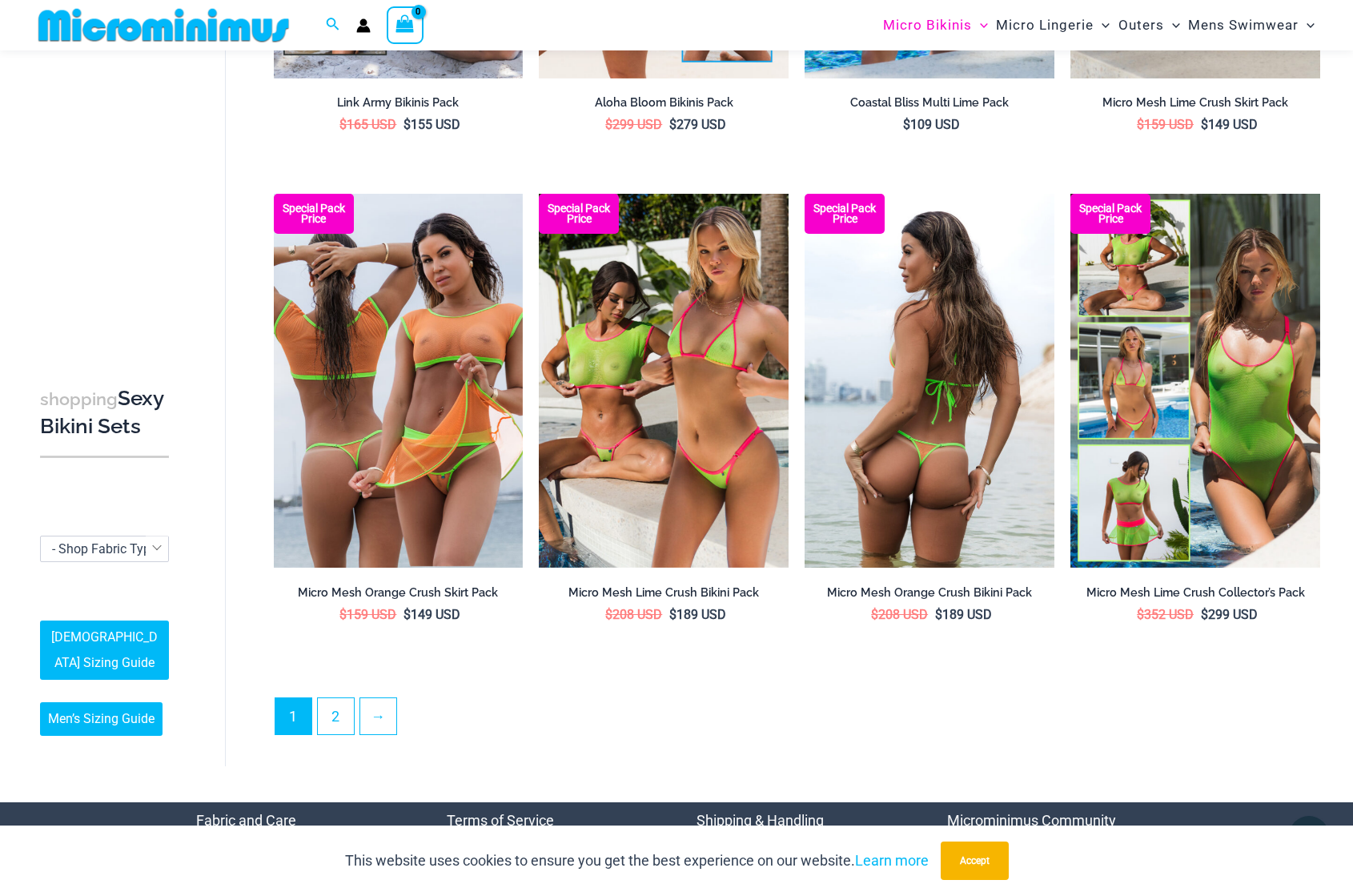
click at [907, 362] on img at bounding box center [929, 381] width 250 height 374
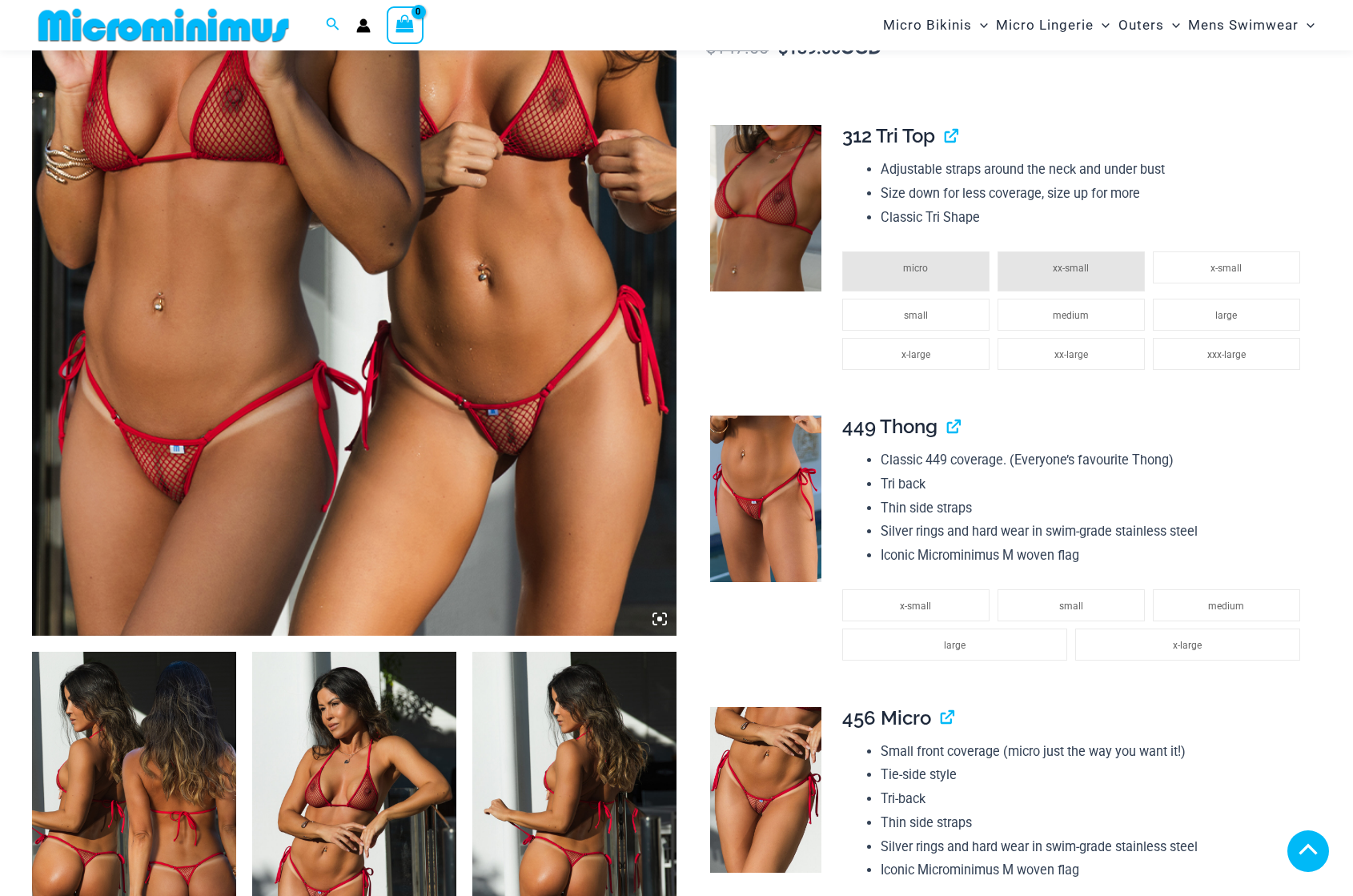
scroll to position [477, 0]
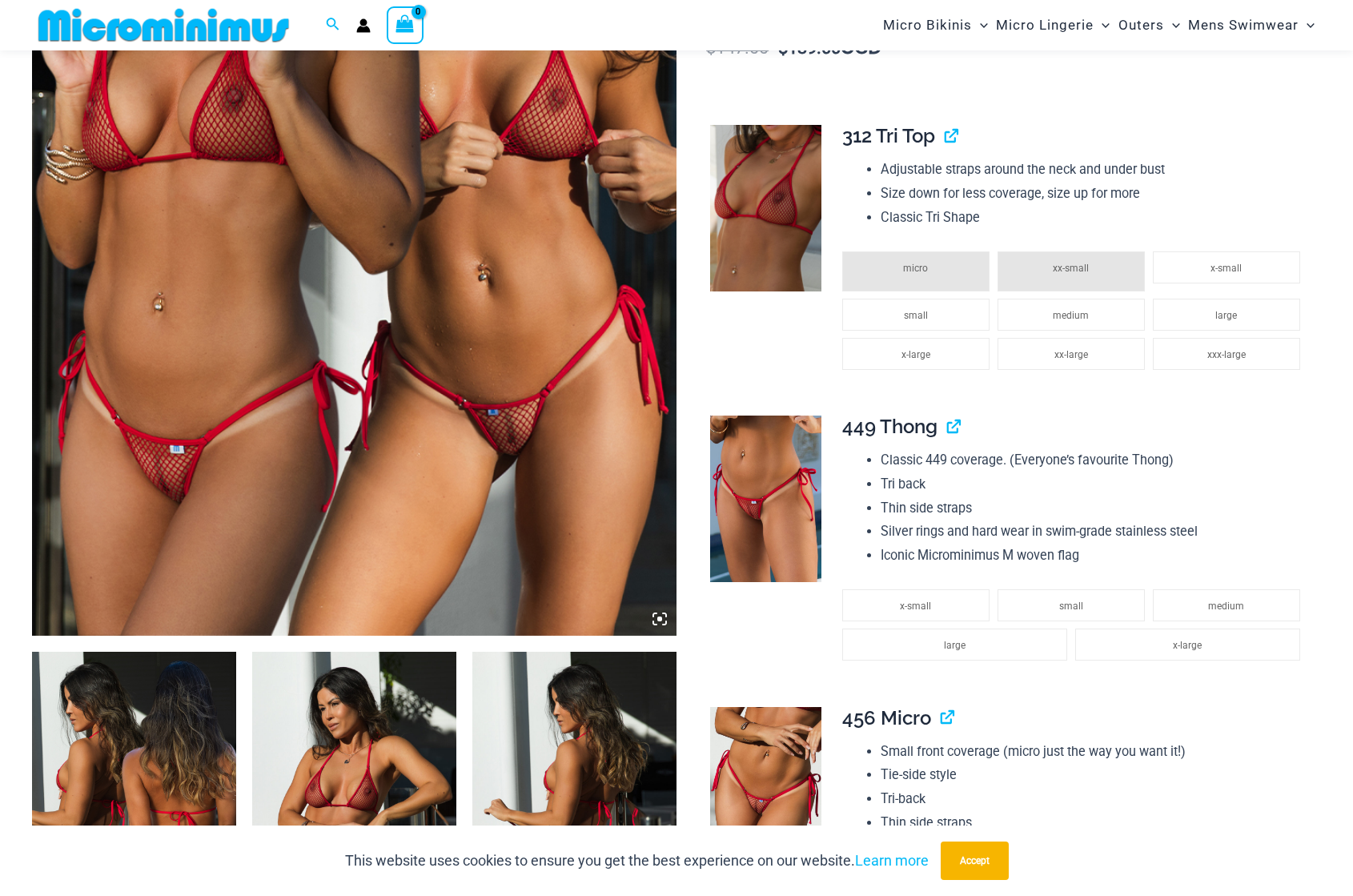
click at [664, 619] on icon at bounding box center [660, 619] width 15 height 15
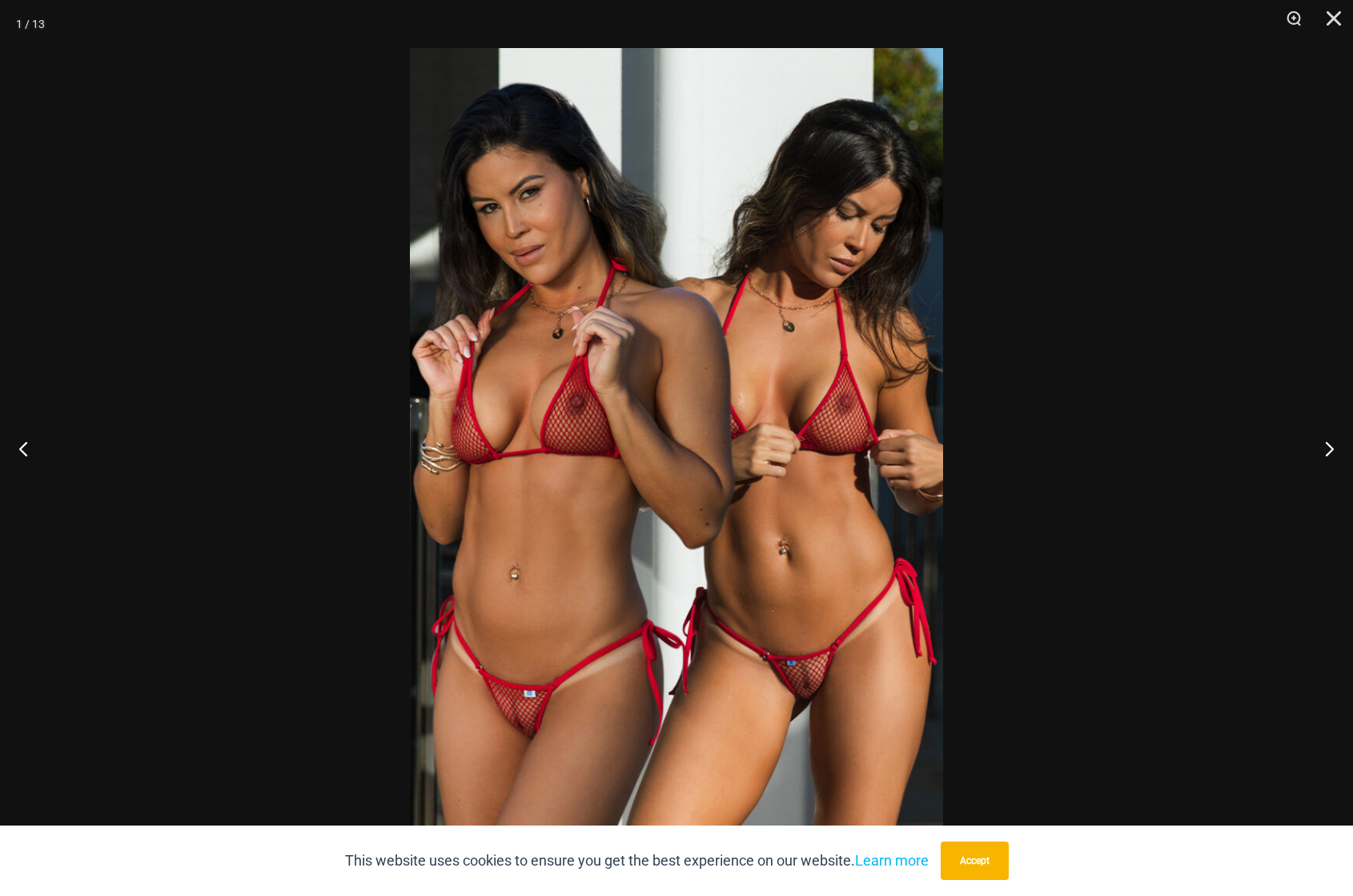
click at [809, 674] on img at bounding box center [676, 447] width 533 height 800
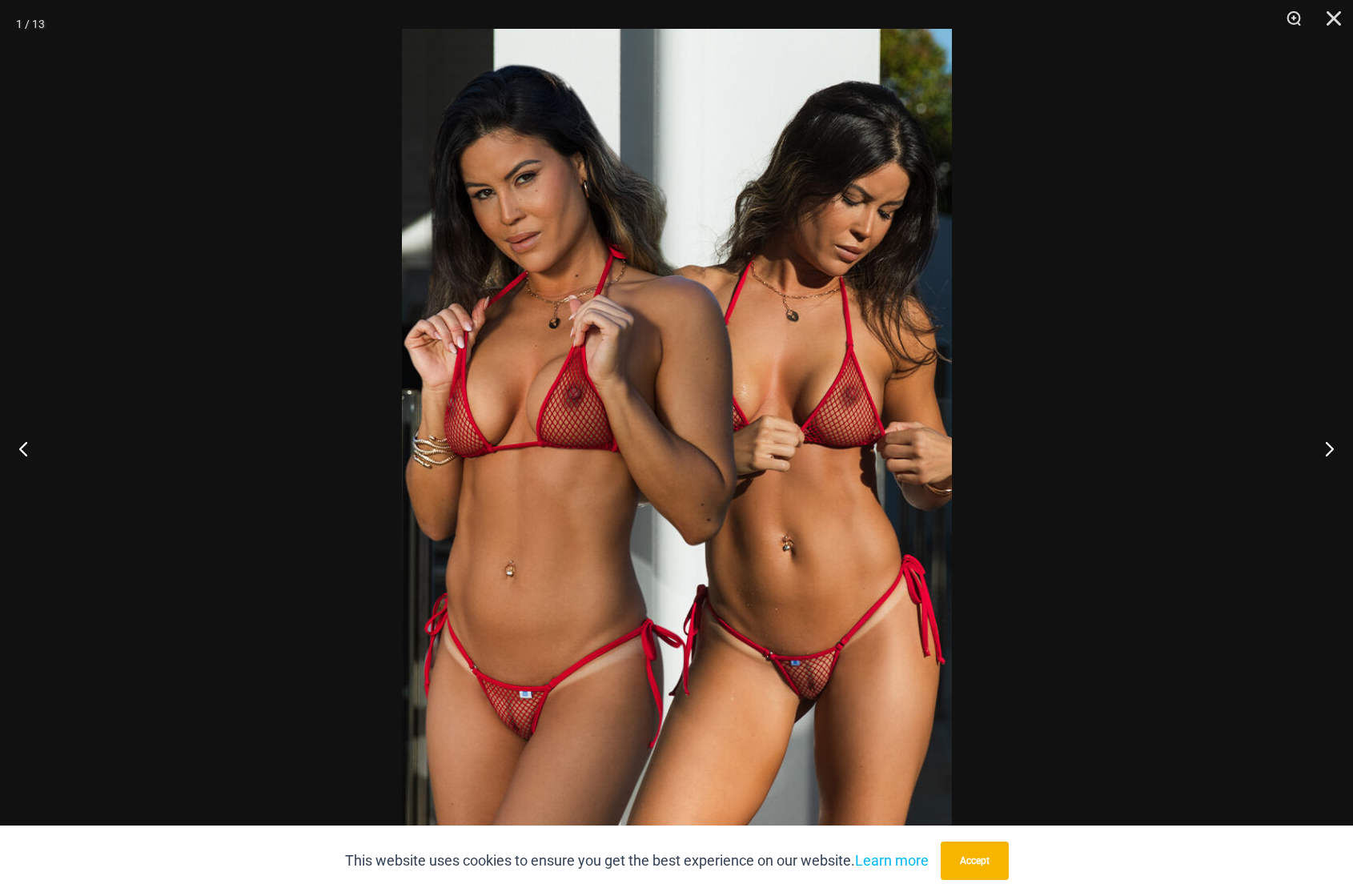
click at [809, 674] on img at bounding box center [677, 440] width 550 height 824
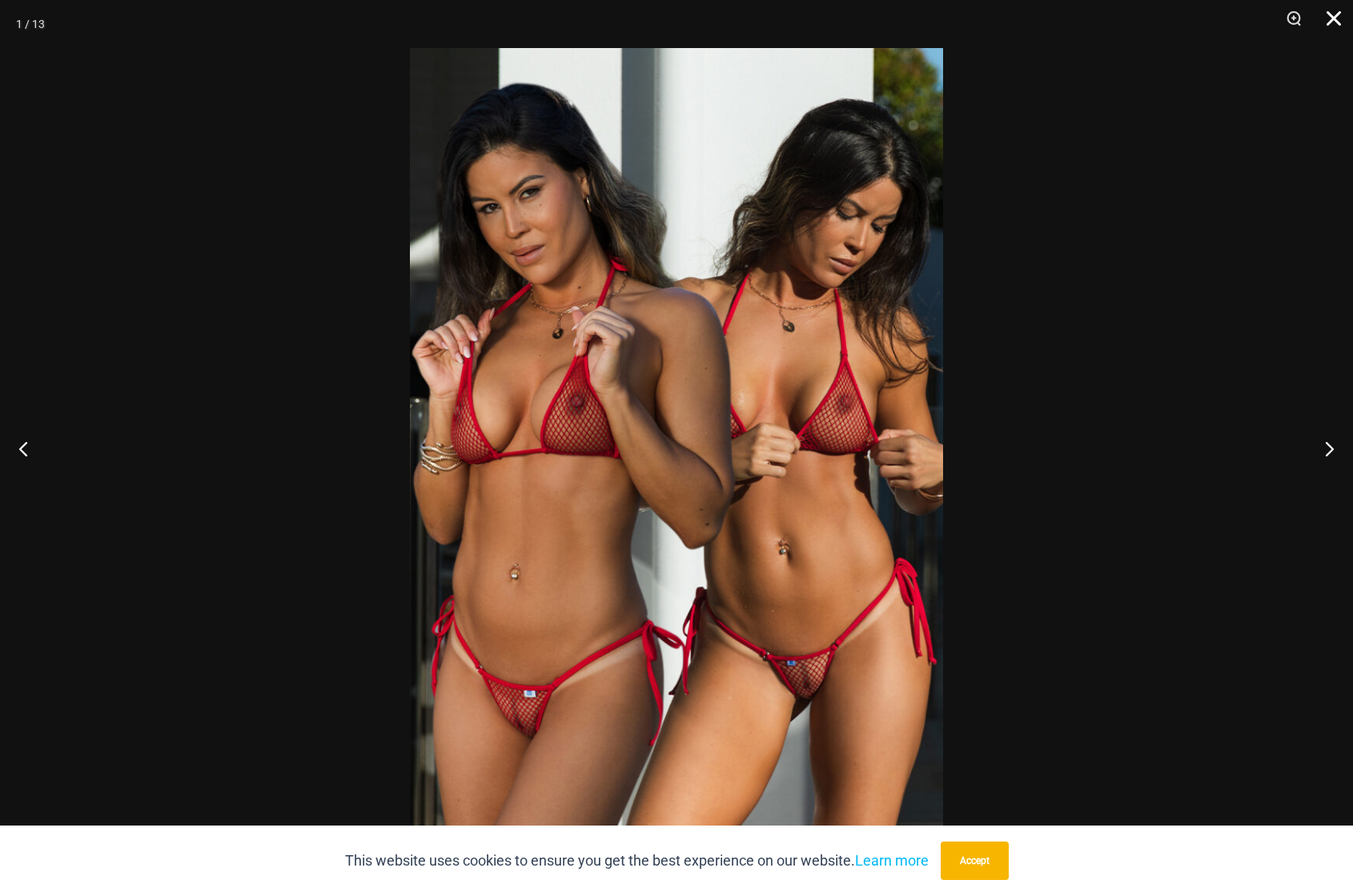
click at [1324, 16] on button "Close" at bounding box center [1328, 23] width 40 height 48
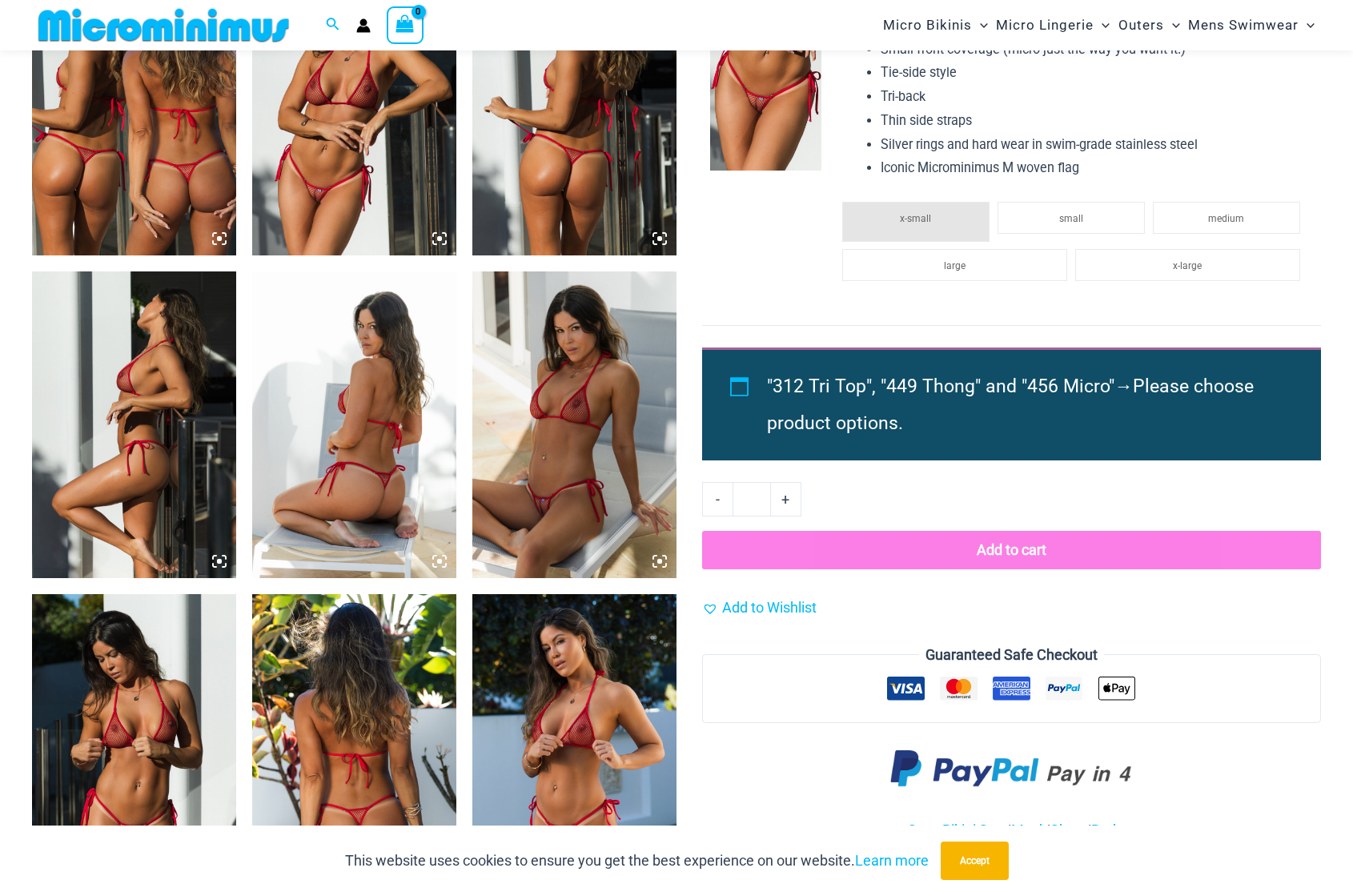
scroll to position [1198, 0]
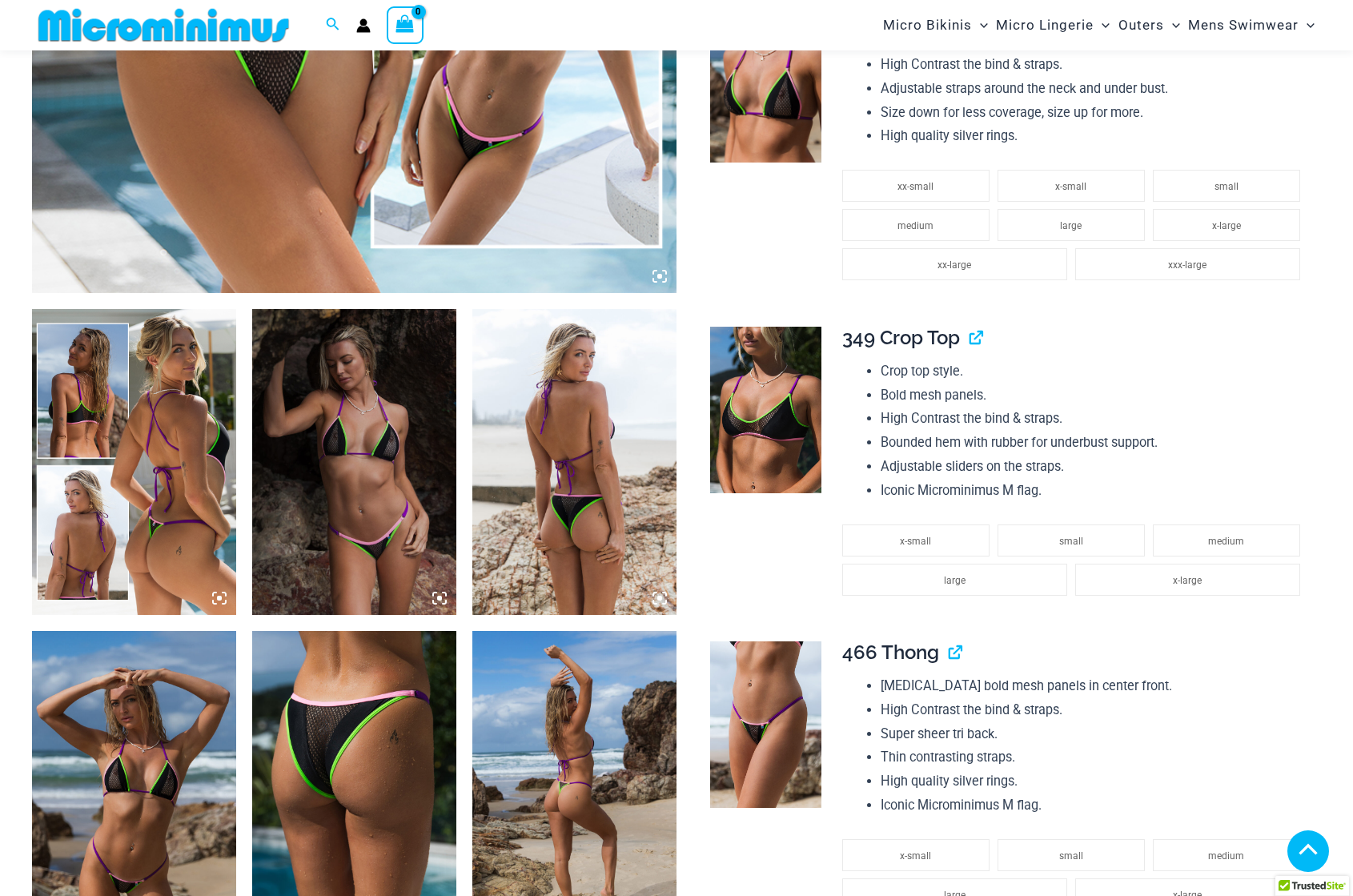
scroll to position [879, 0]
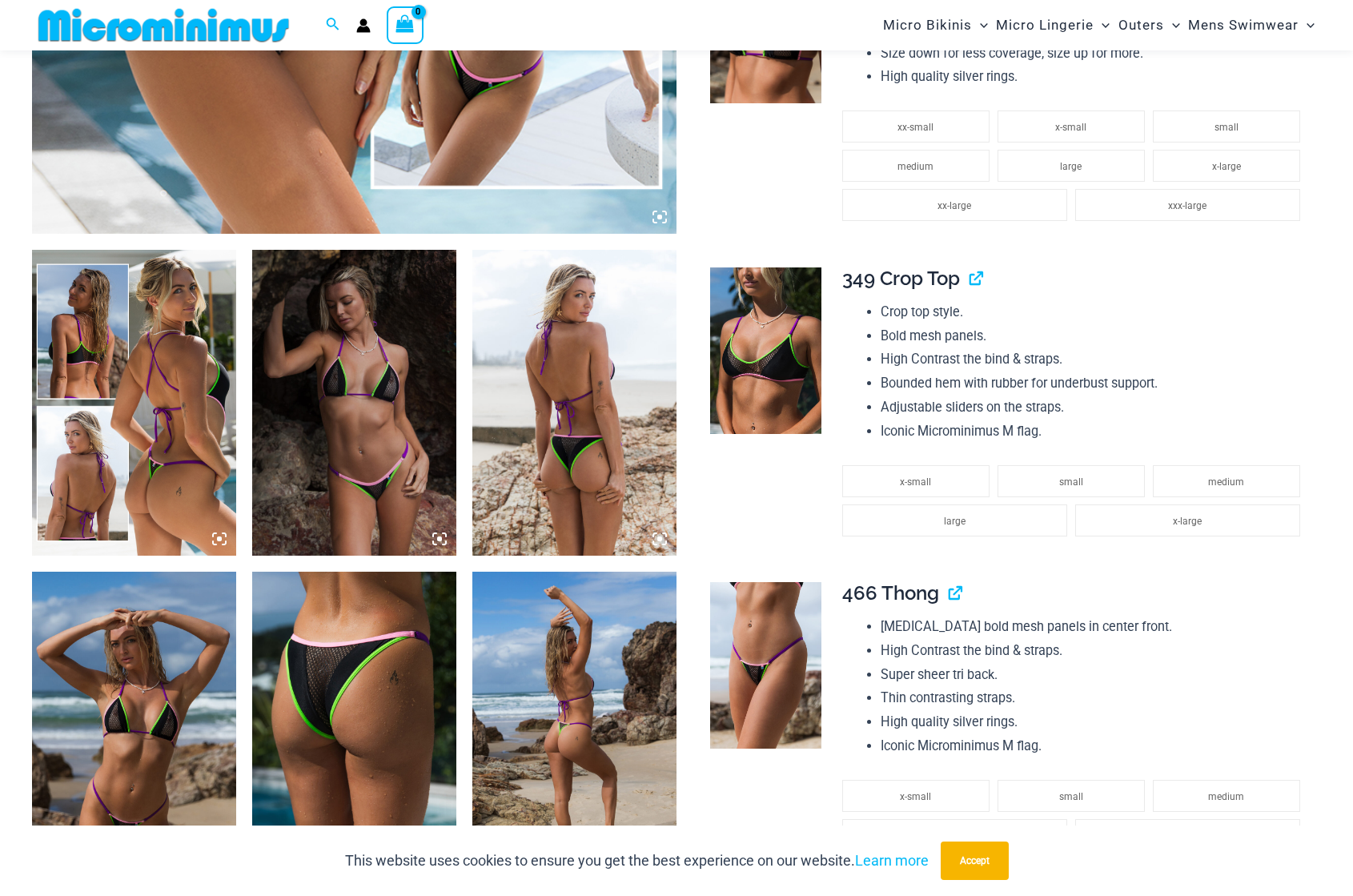
click at [397, 465] on img at bounding box center [355, 402] width 205 height 306
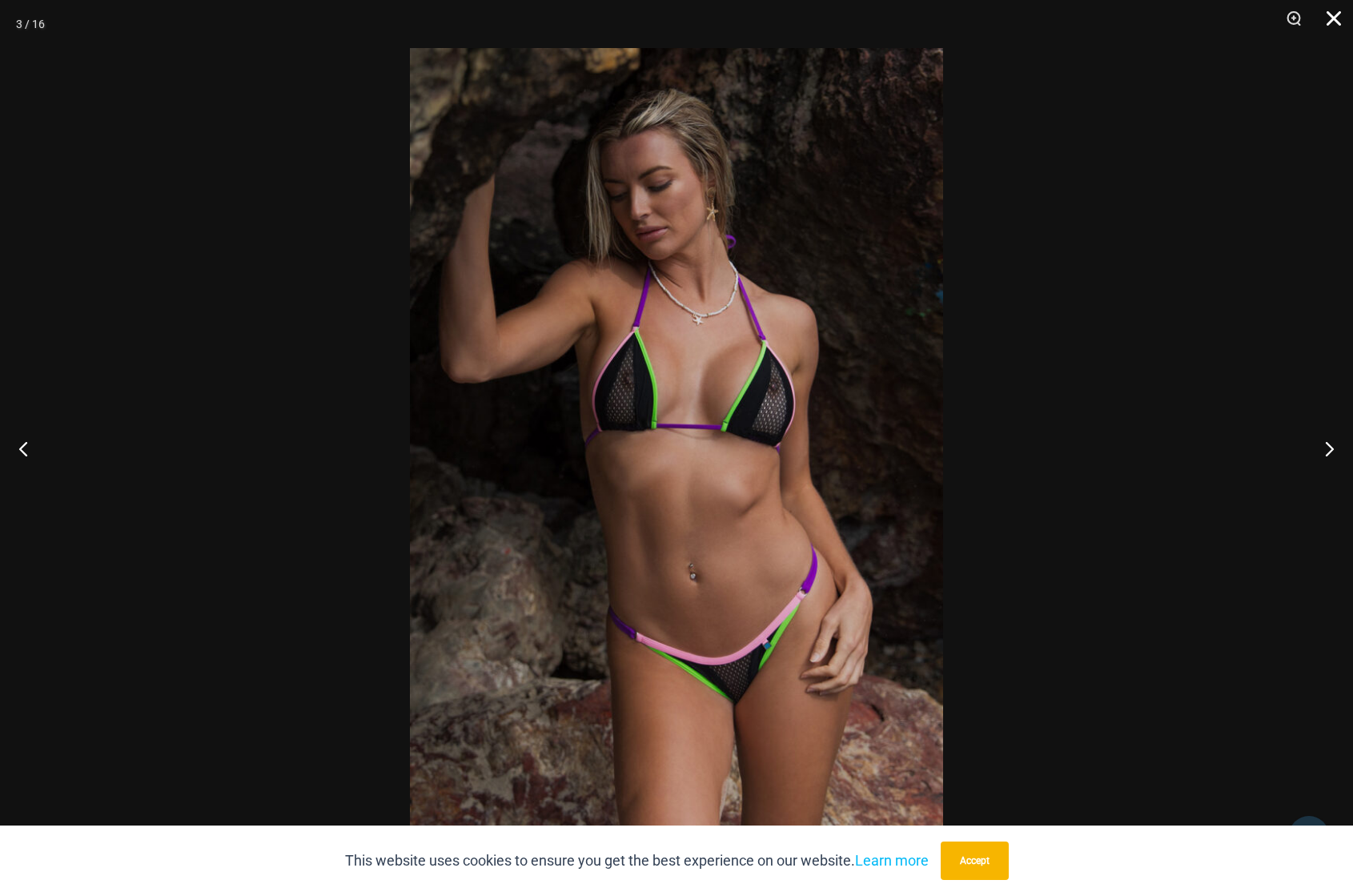
click at [1328, 18] on button "Close" at bounding box center [1328, 23] width 40 height 48
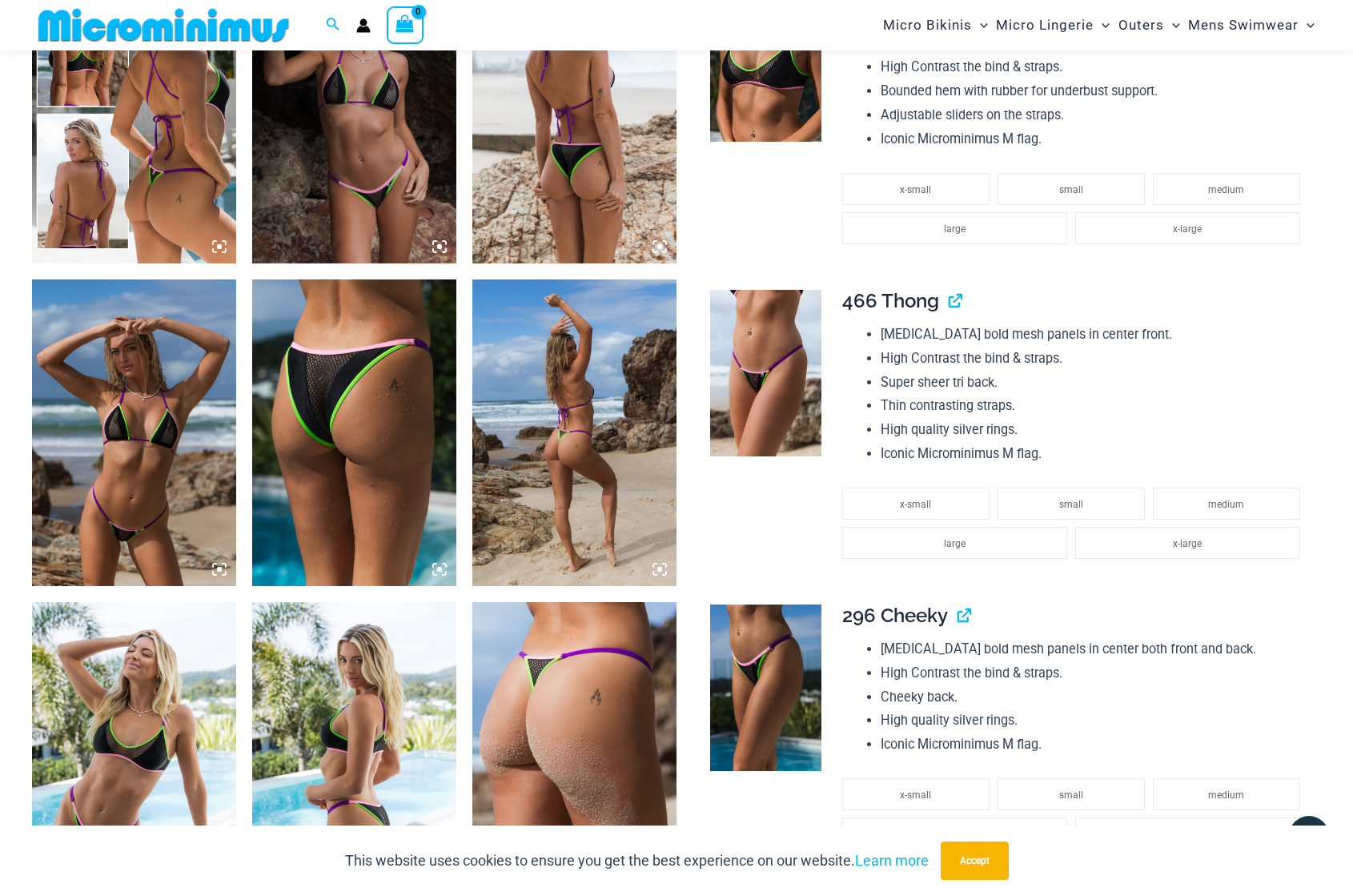
scroll to position [1199, 0]
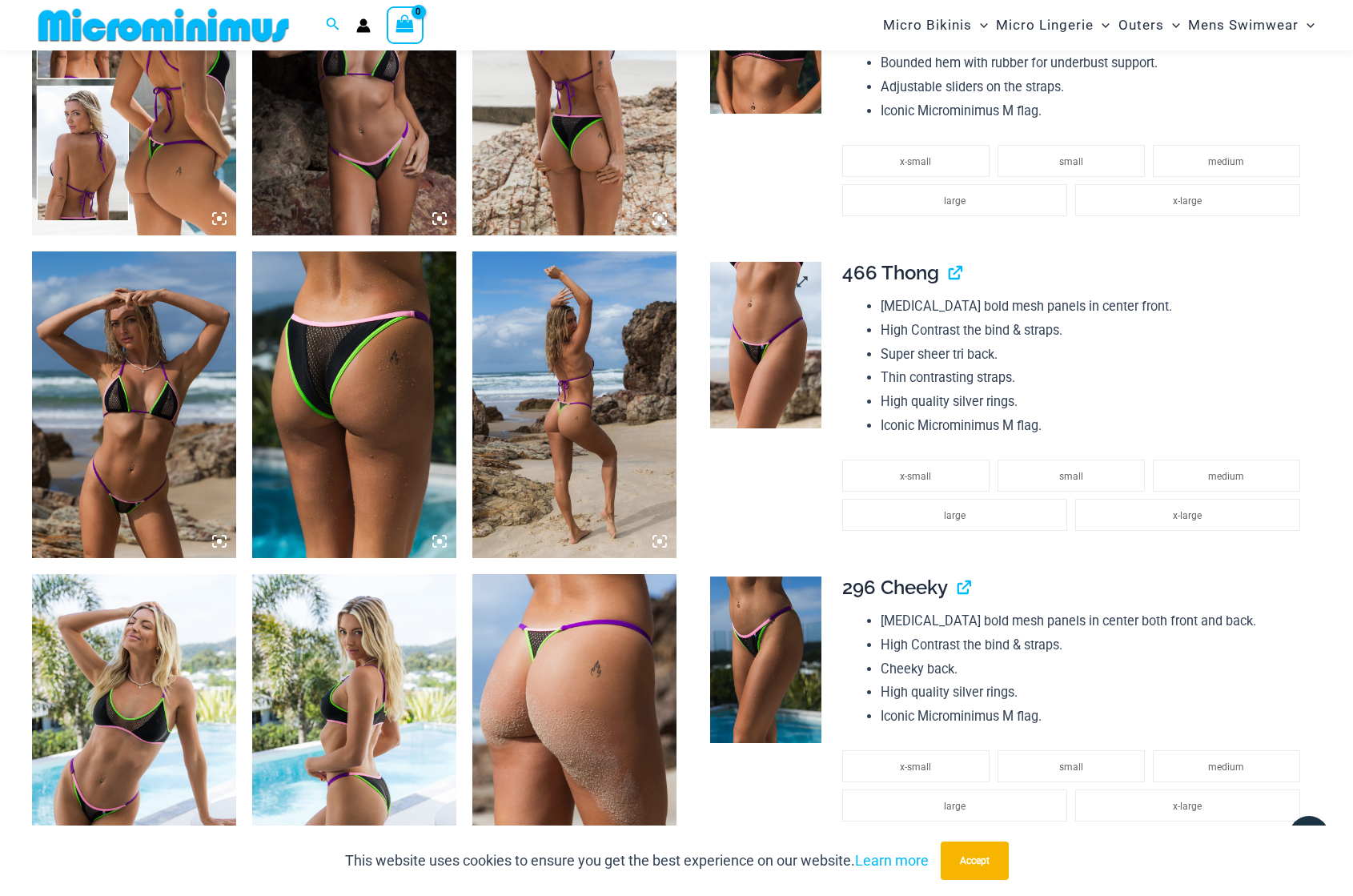
click at [744, 357] on img at bounding box center [764, 345] width 110 height 166
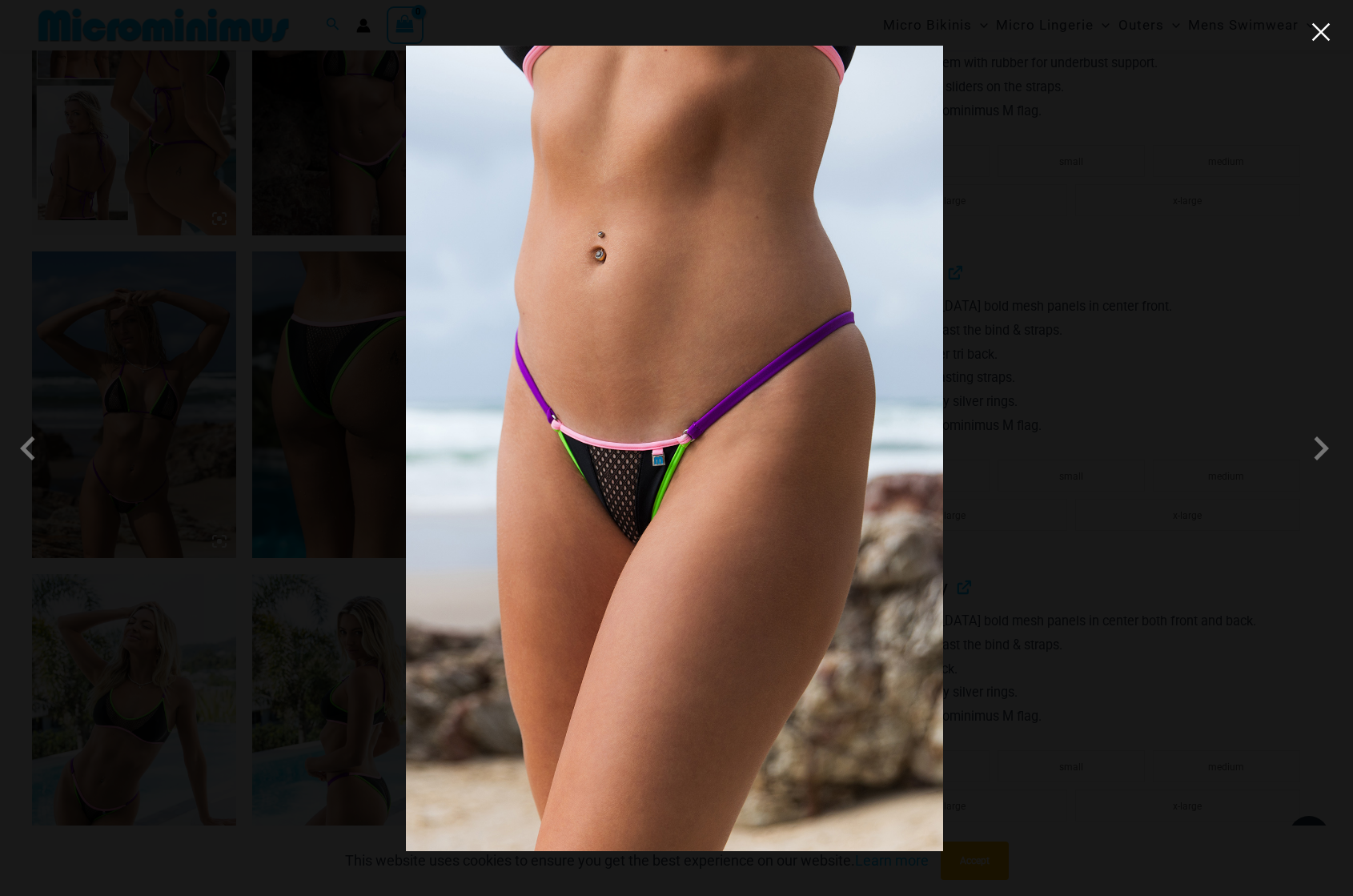
click at [1325, 35] on button "Close" at bounding box center [1321, 32] width 24 height 24
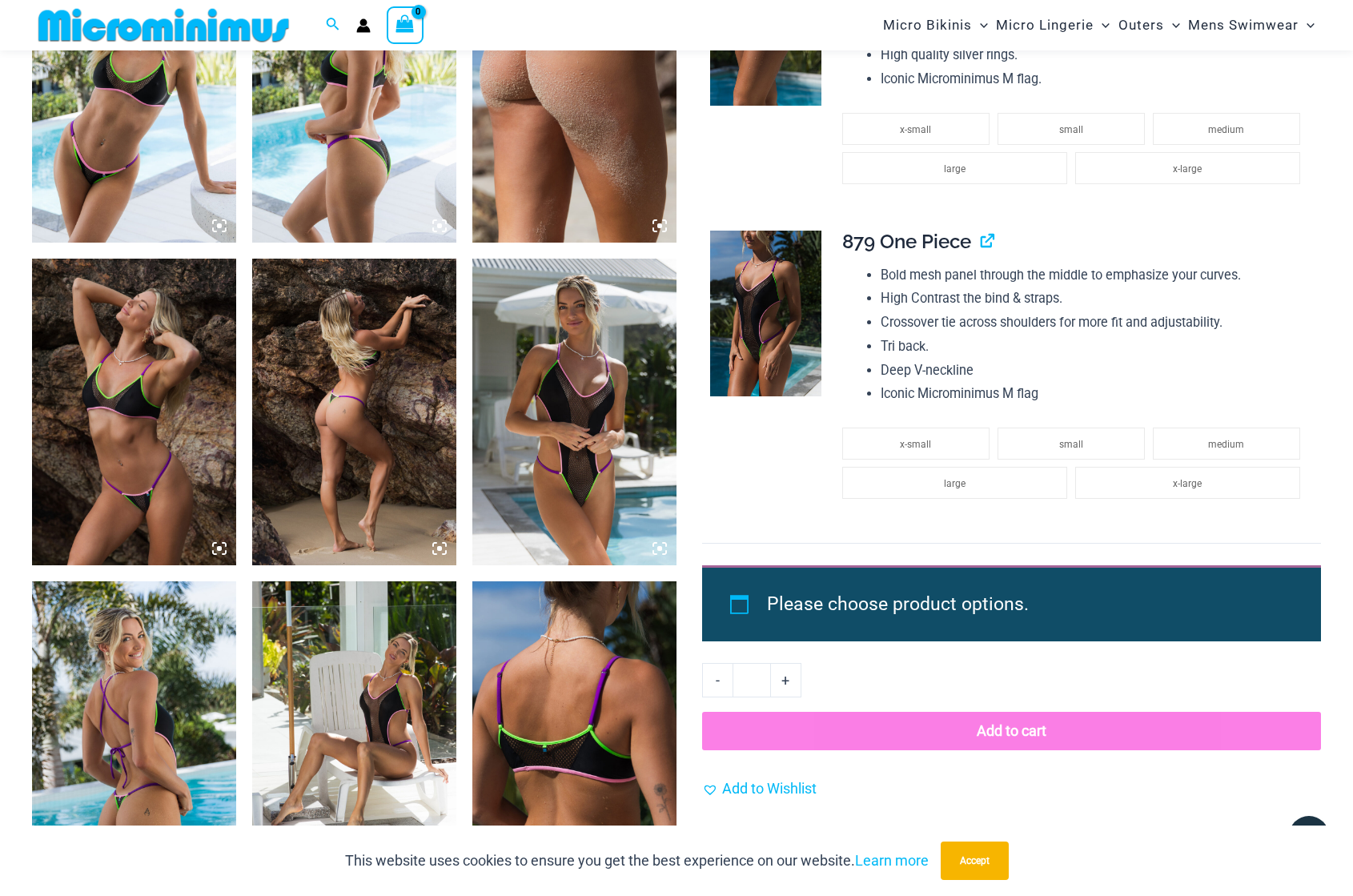
scroll to position [1919, 0]
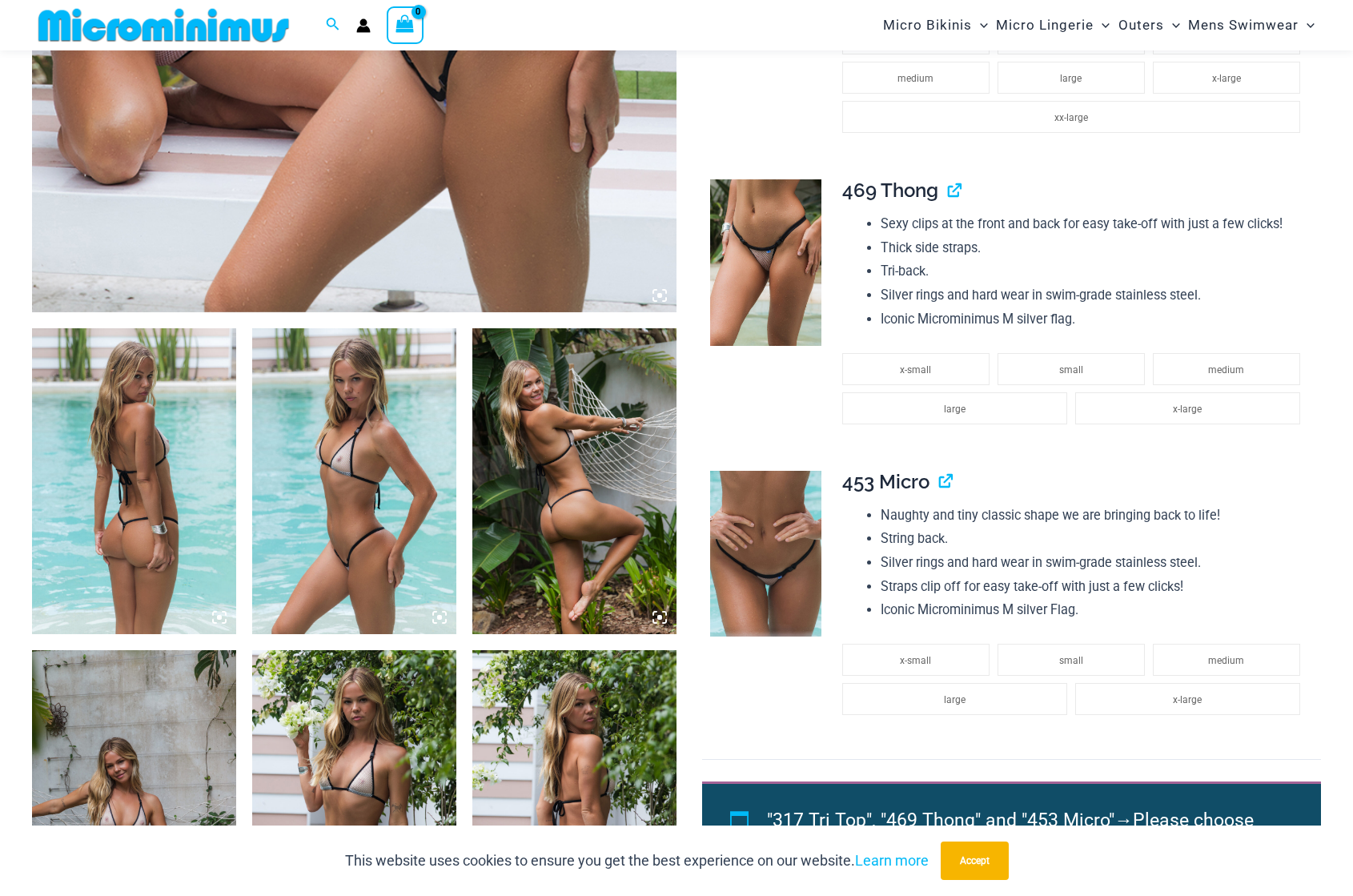
scroll to position [880, 0]
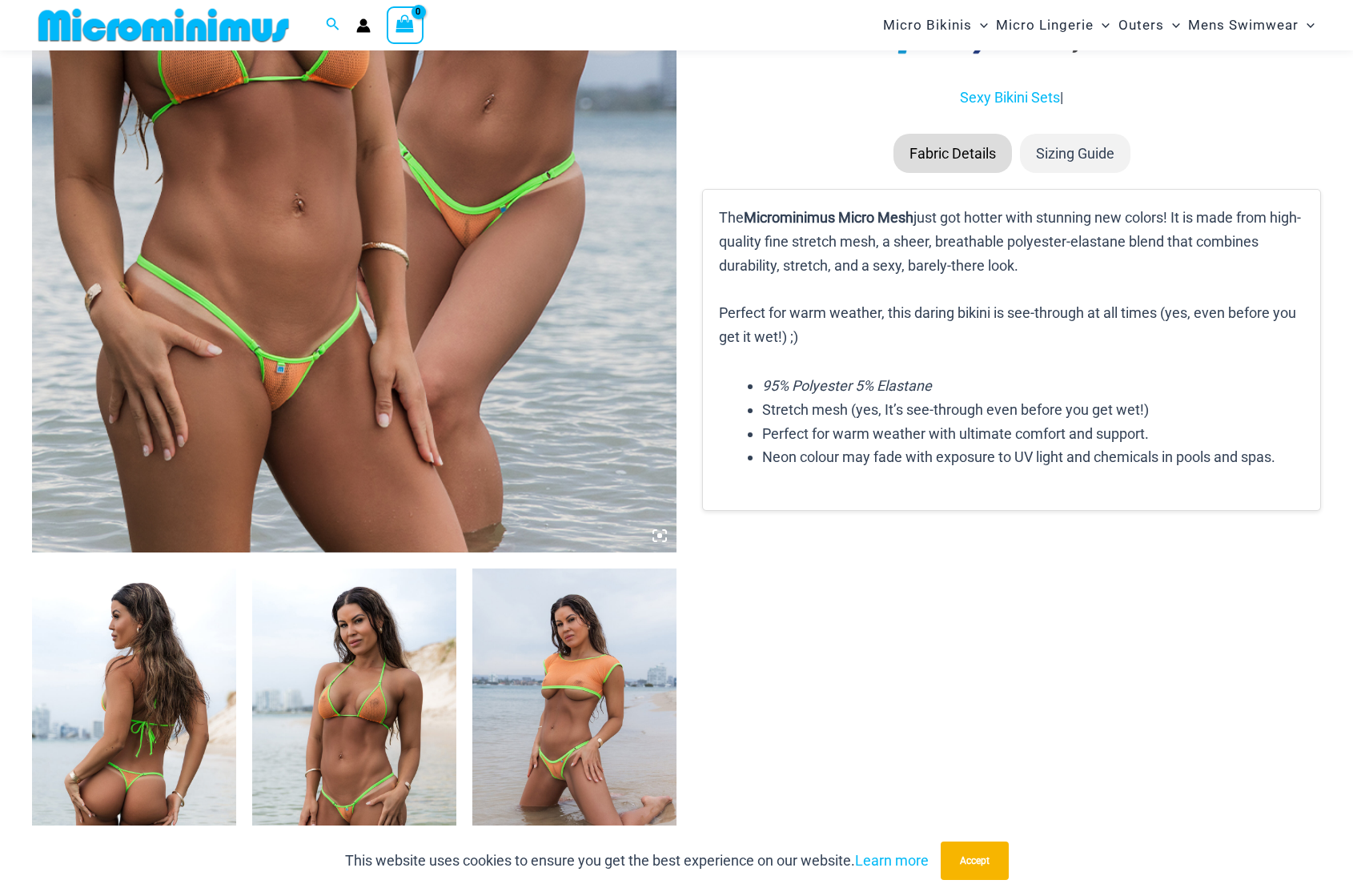
scroll to position [711, 0]
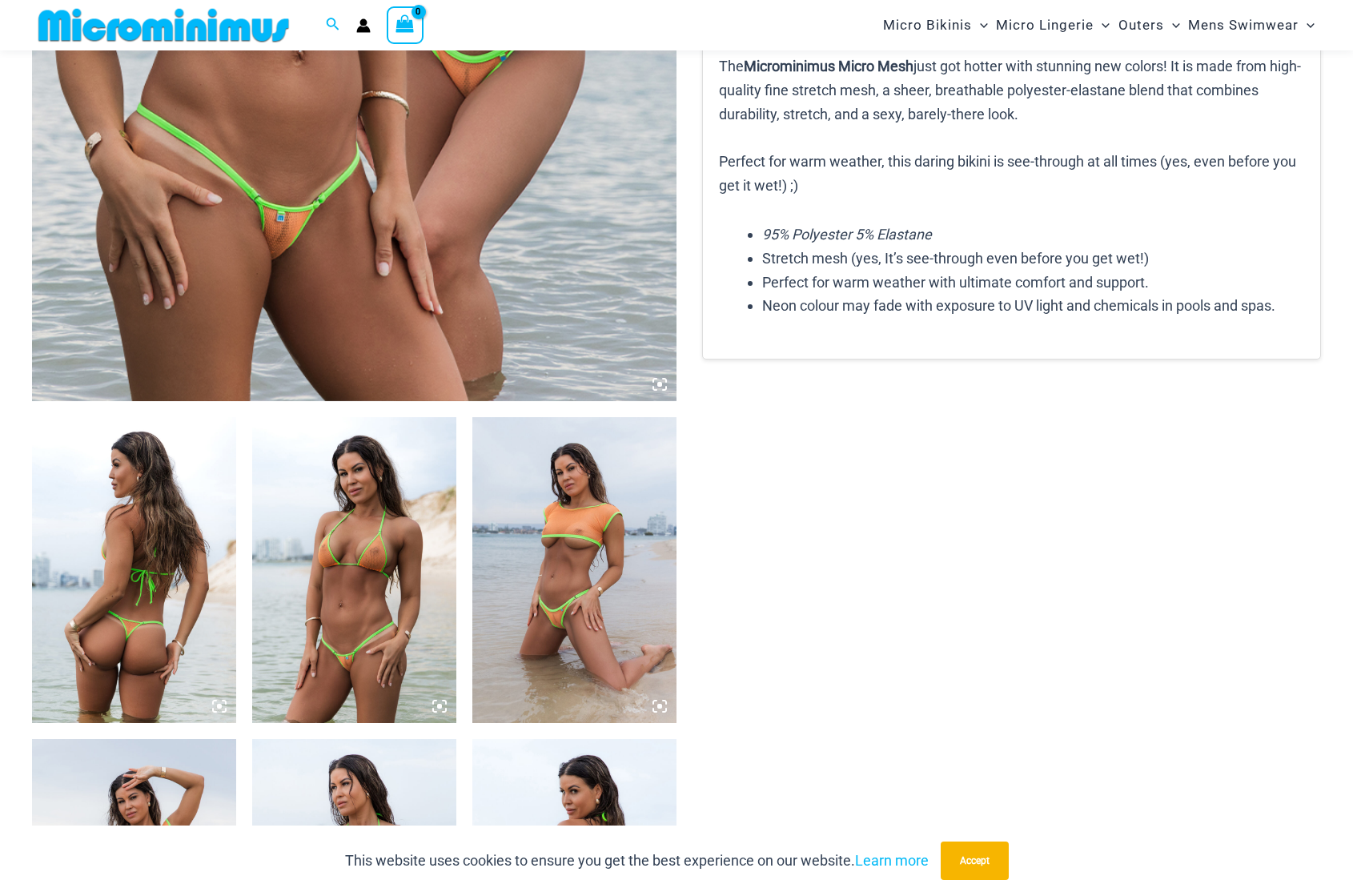
click at [582, 484] on img at bounding box center [575, 569] width 205 height 306
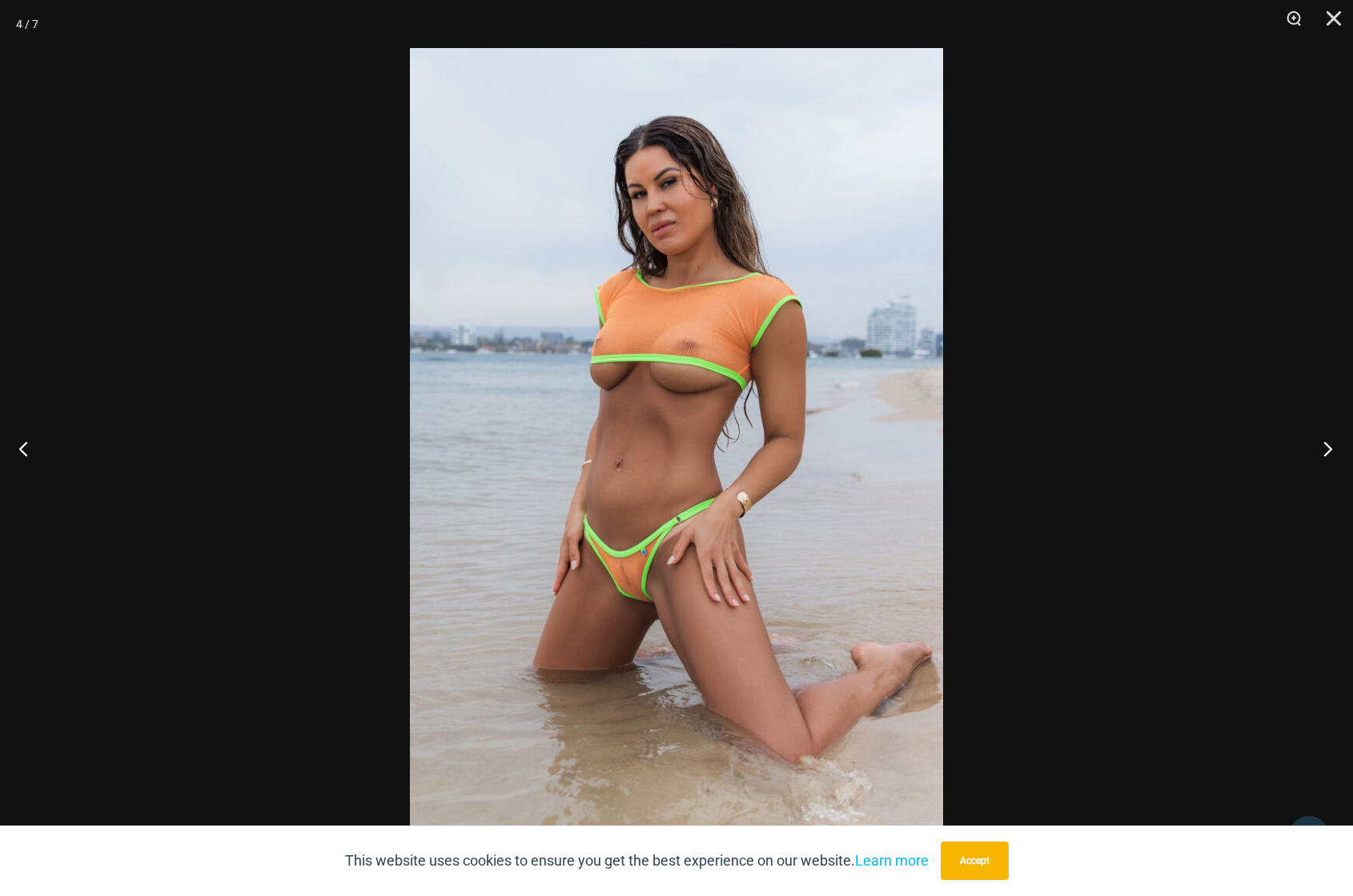
click at [1331, 446] on button "Next" at bounding box center [1323, 448] width 60 height 80
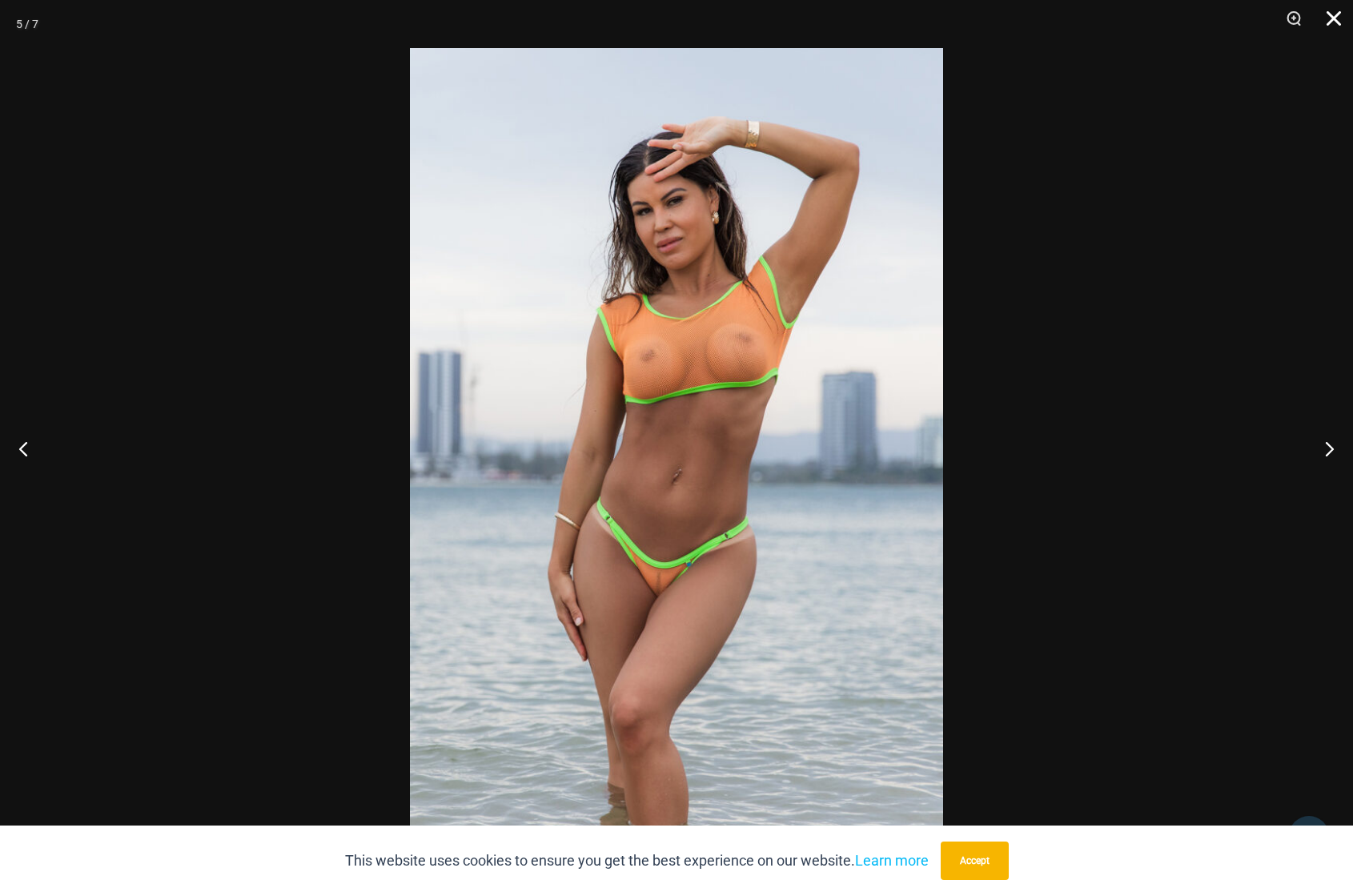
click at [1338, 21] on button "Close" at bounding box center [1328, 23] width 40 height 48
